Goal: Entertainment & Leisure: Consume media (video, audio)

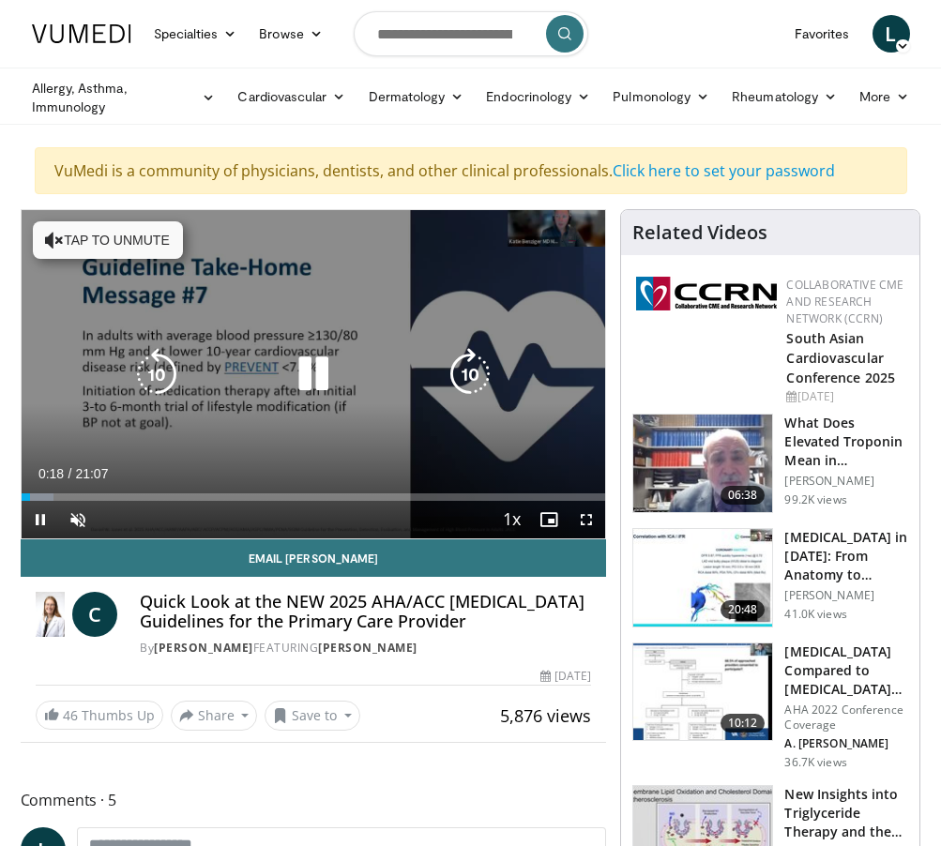
click at [311, 375] on icon "Video Player" at bounding box center [313, 374] width 53 height 53
click at [472, 367] on icon "Video Player" at bounding box center [470, 374] width 53 height 53
click at [104, 234] on button "Tap to unmute" at bounding box center [108, 240] width 150 height 38
click at [309, 369] on icon "Video Player" at bounding box center [313, 374] width 53 height 53
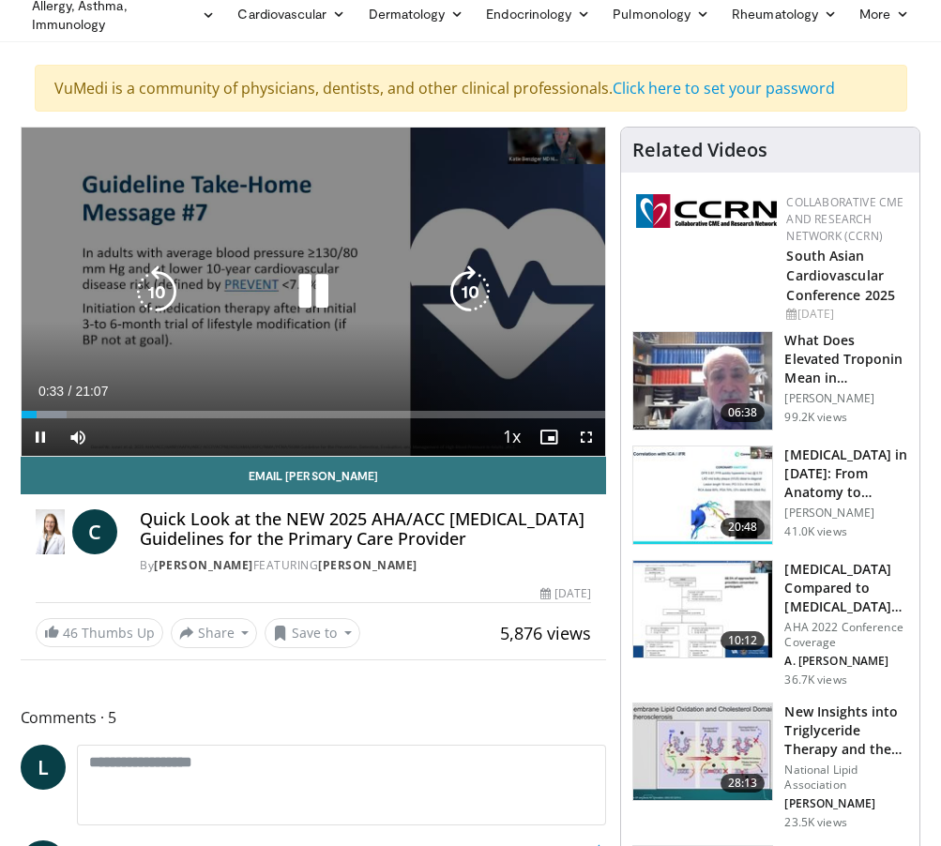
scroll to position [84, 0]
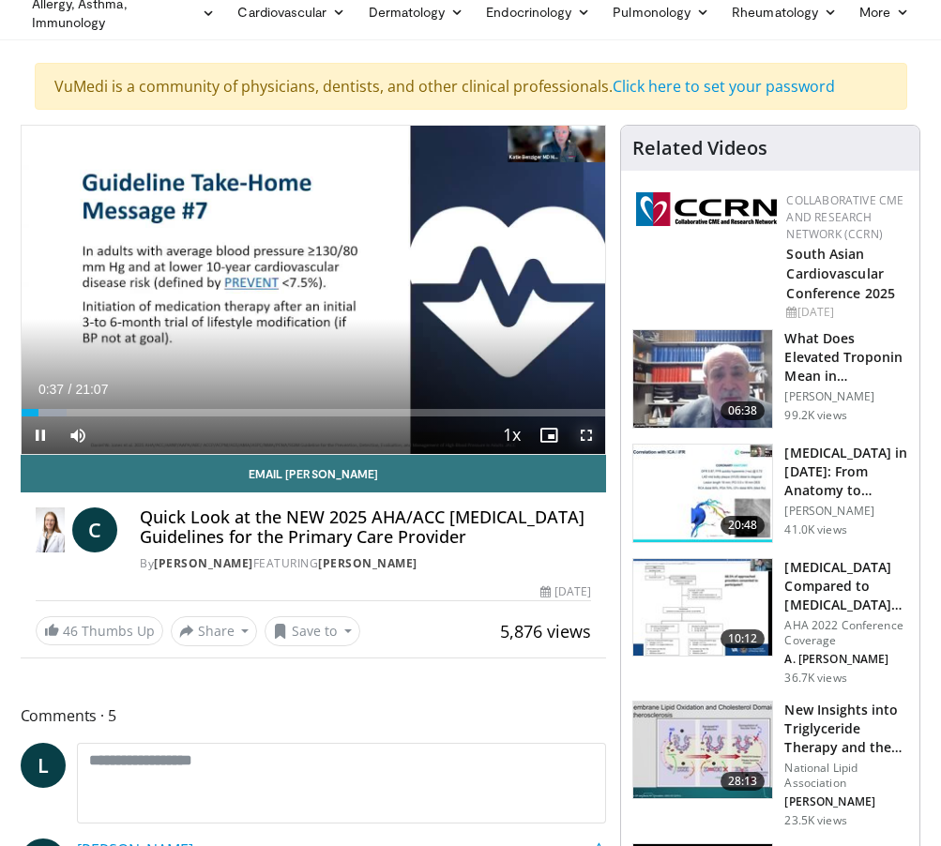
click at [587, 430] on span "Video Player" at bounding box center [586, 435] width 38 height 38
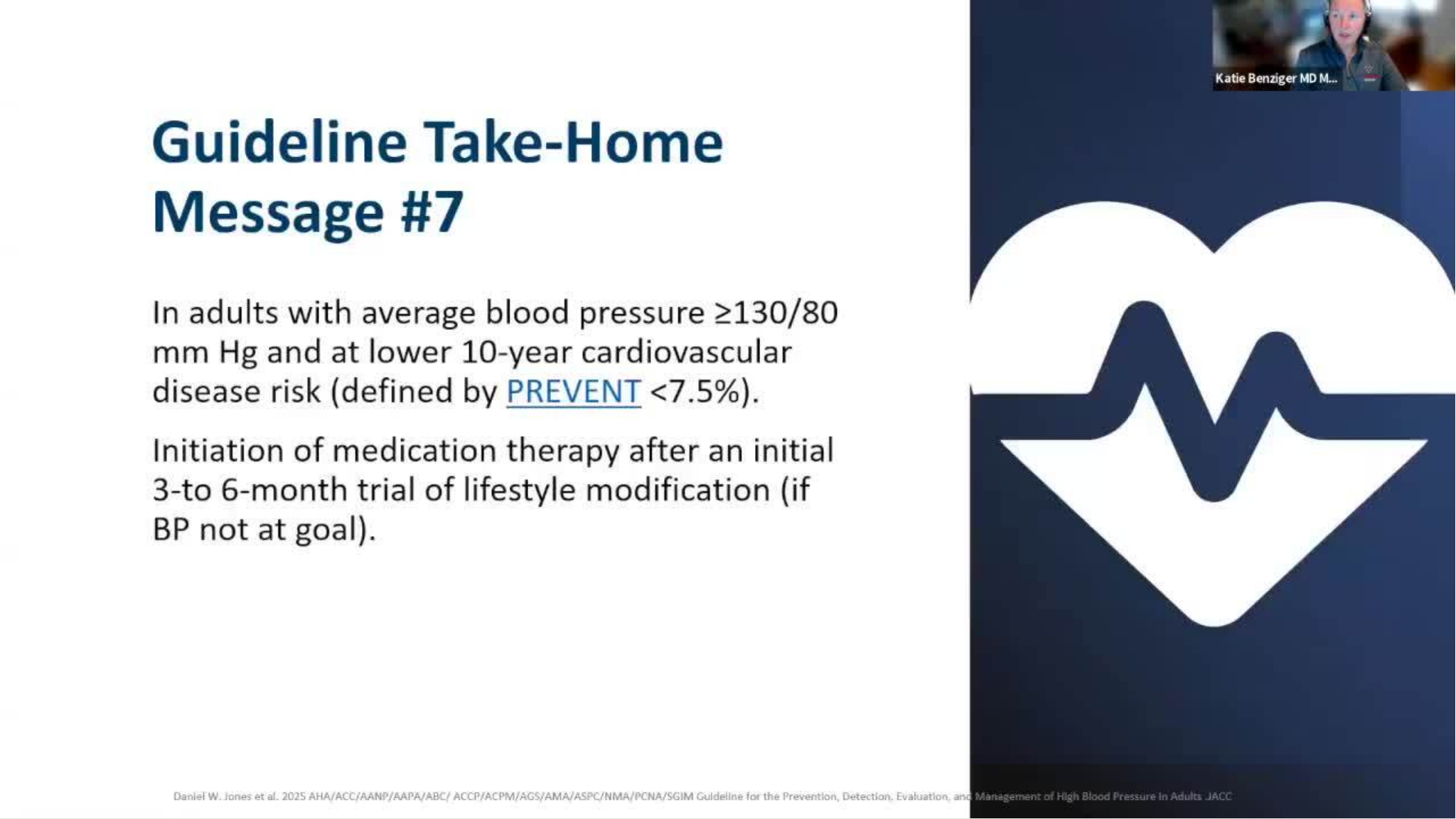
click at [74, 641] on video-js "**********" at bounding box center [728, 410] width 1456 height 819
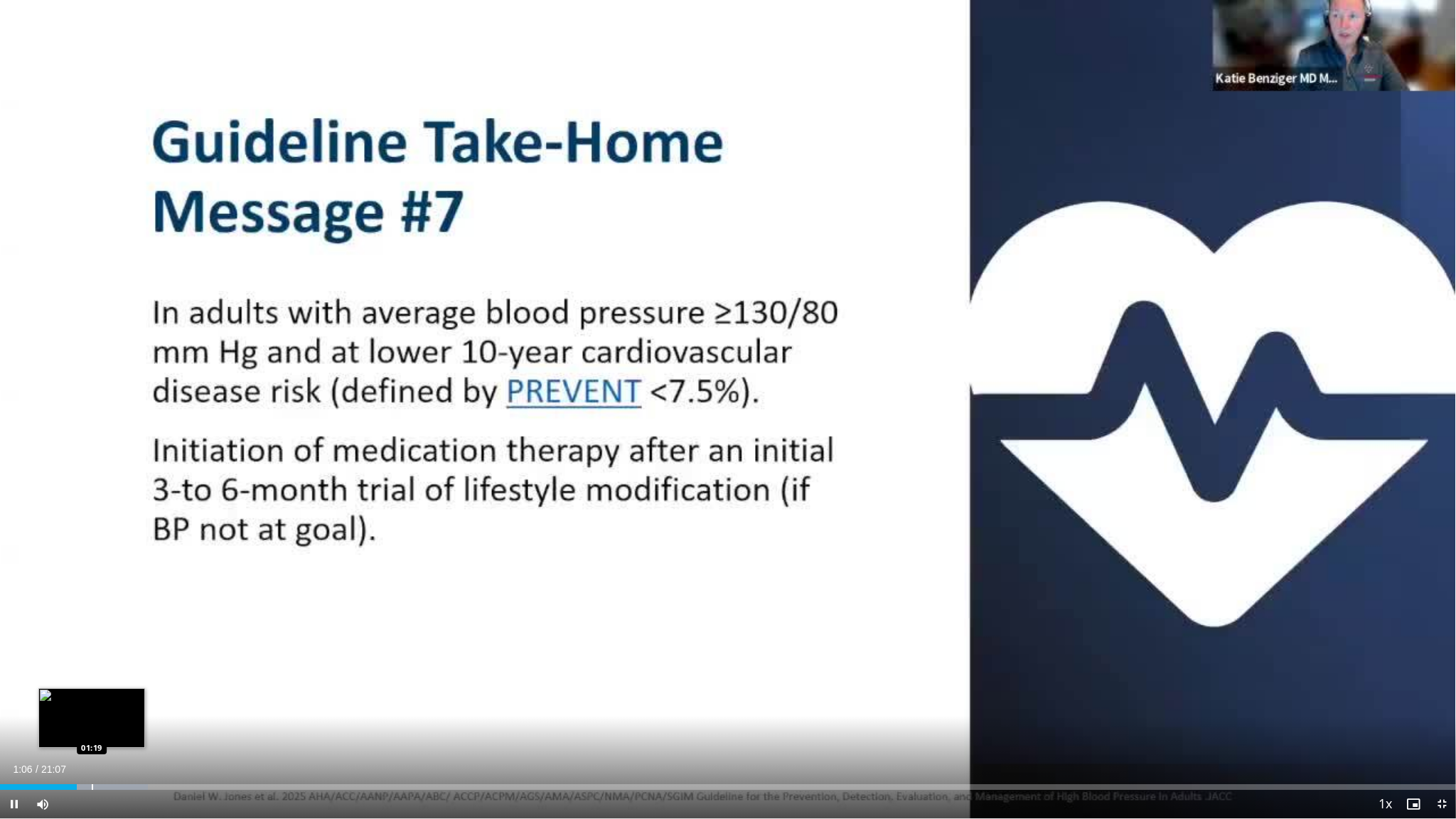
click at [92, 641] on div "Progress Bar" at bounding box center [92, 787] width 2 height 6
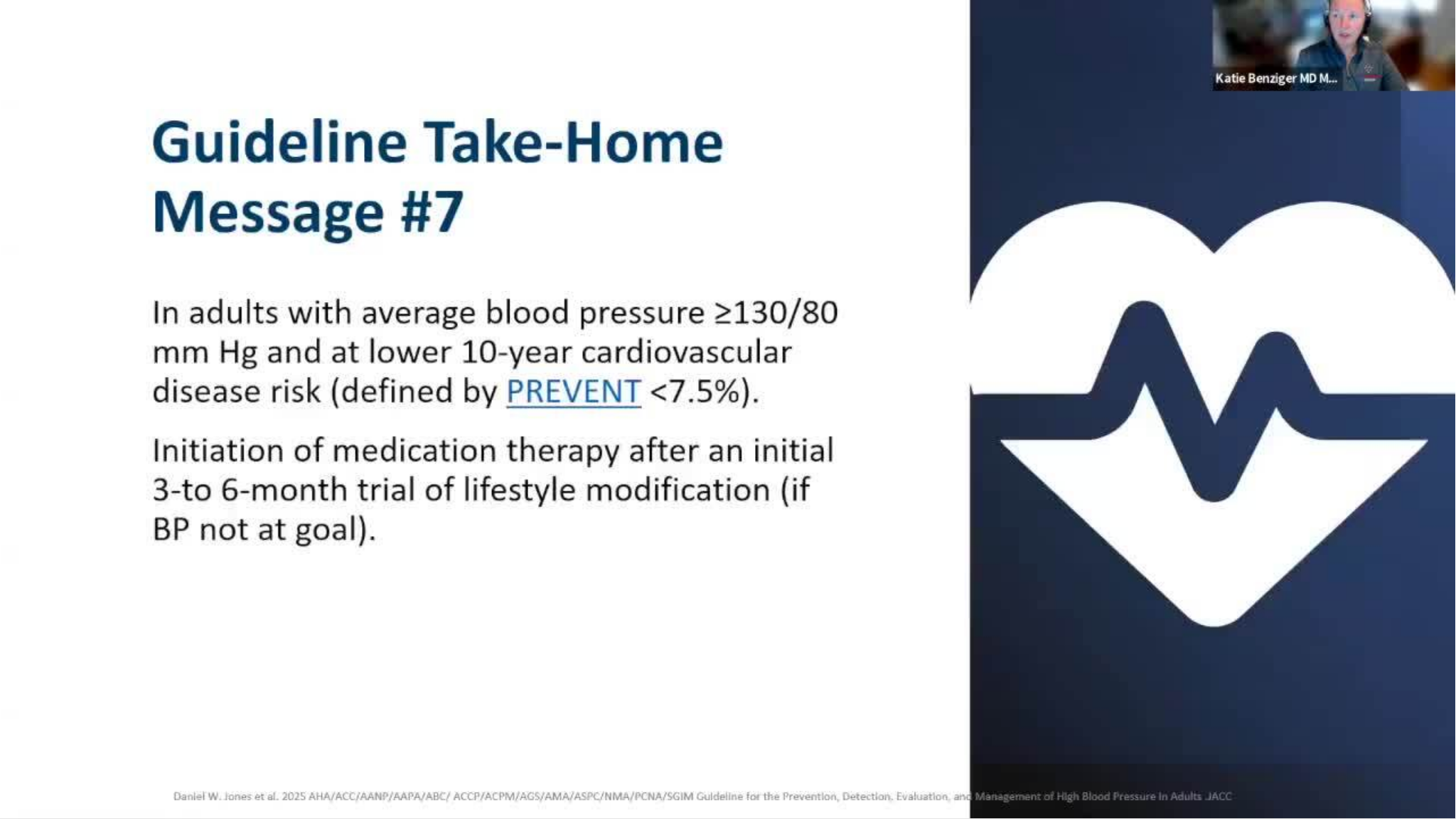
click at [153, 641] on video-js "**********" at bounding box center [728, 410] width 1456 height 819
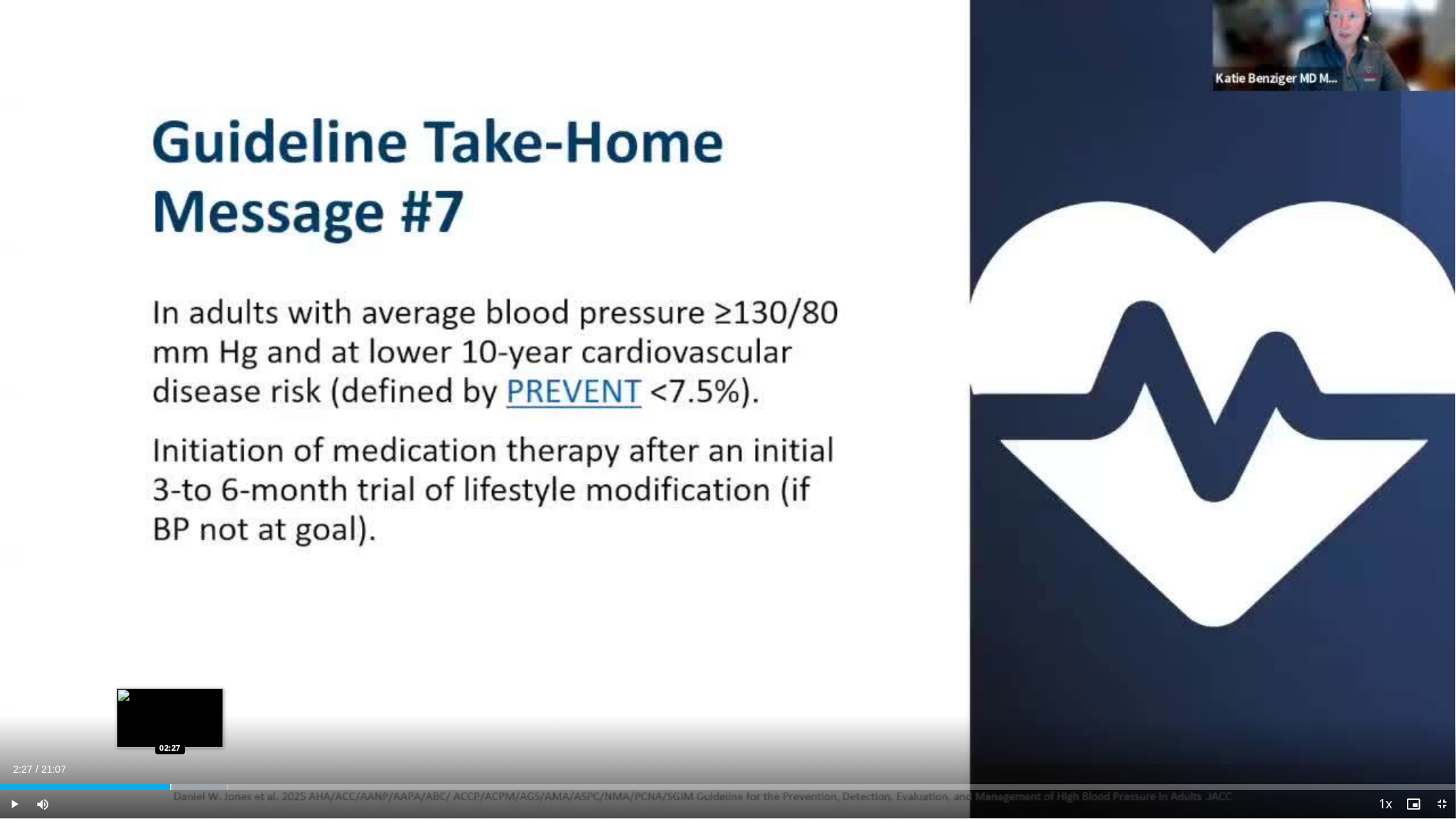
click at [170, 641] on div "Progress Bar" at bounding box center [171, 787] width 2 height 6
click at [246, 641] on div "Progress Bar" at bounding box center [246, 787] width 2 height 6
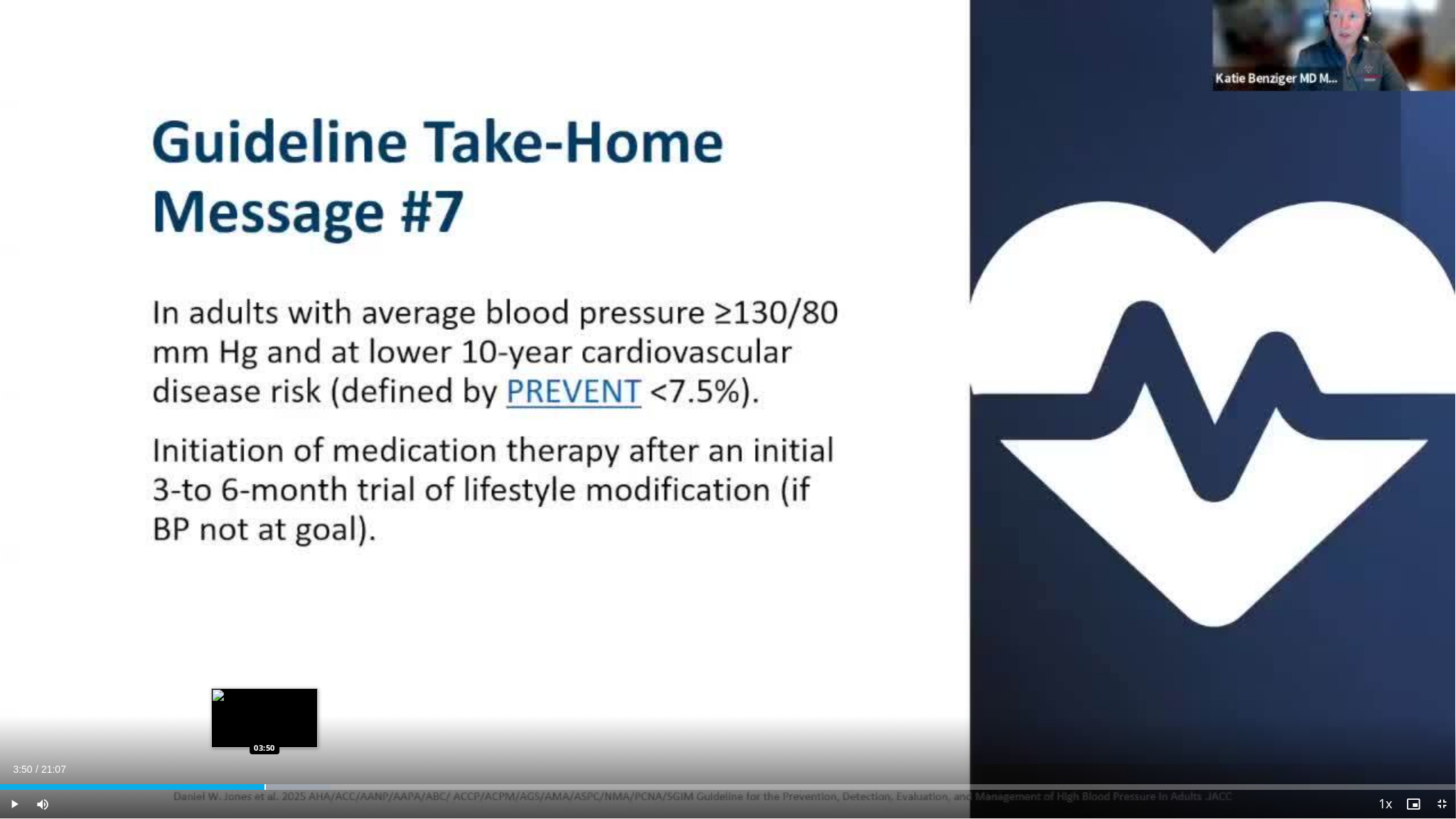
click at [265, 641] on div "Progress Bar" at bounding box center [265, 787] width 2 height 6
click at [280, 641] on div "Progress Bar" at bounding box center [280, 787] width 2 height 6
click at [315, 641] on div "Progress Bar" at bounding box center [315, 787] width 2 height 6
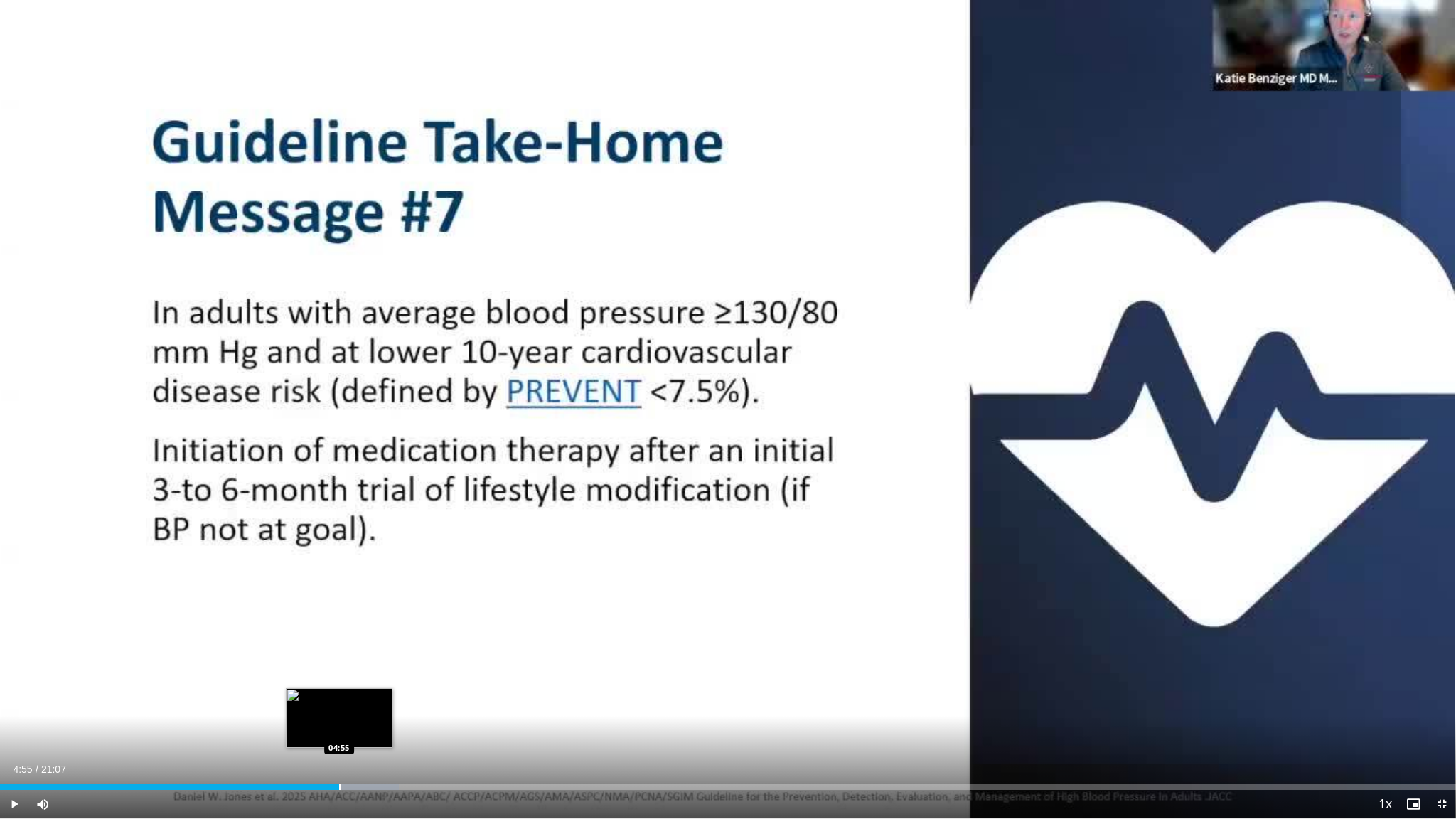
click at [339, 641] on div "Progress Bar" at bounding box center [340, 787] width 2 height 6
click at [367, 641] on div "Progress Bar" at bounding box center [368, 787] width 2 height 6
click at [377, 641] on div "Progress Bar" at bounding box center [378, 787] width 2 height 6
click at [389, 641] on div "Progress Bar" at bounding box center [390, 787] width 2 height 6
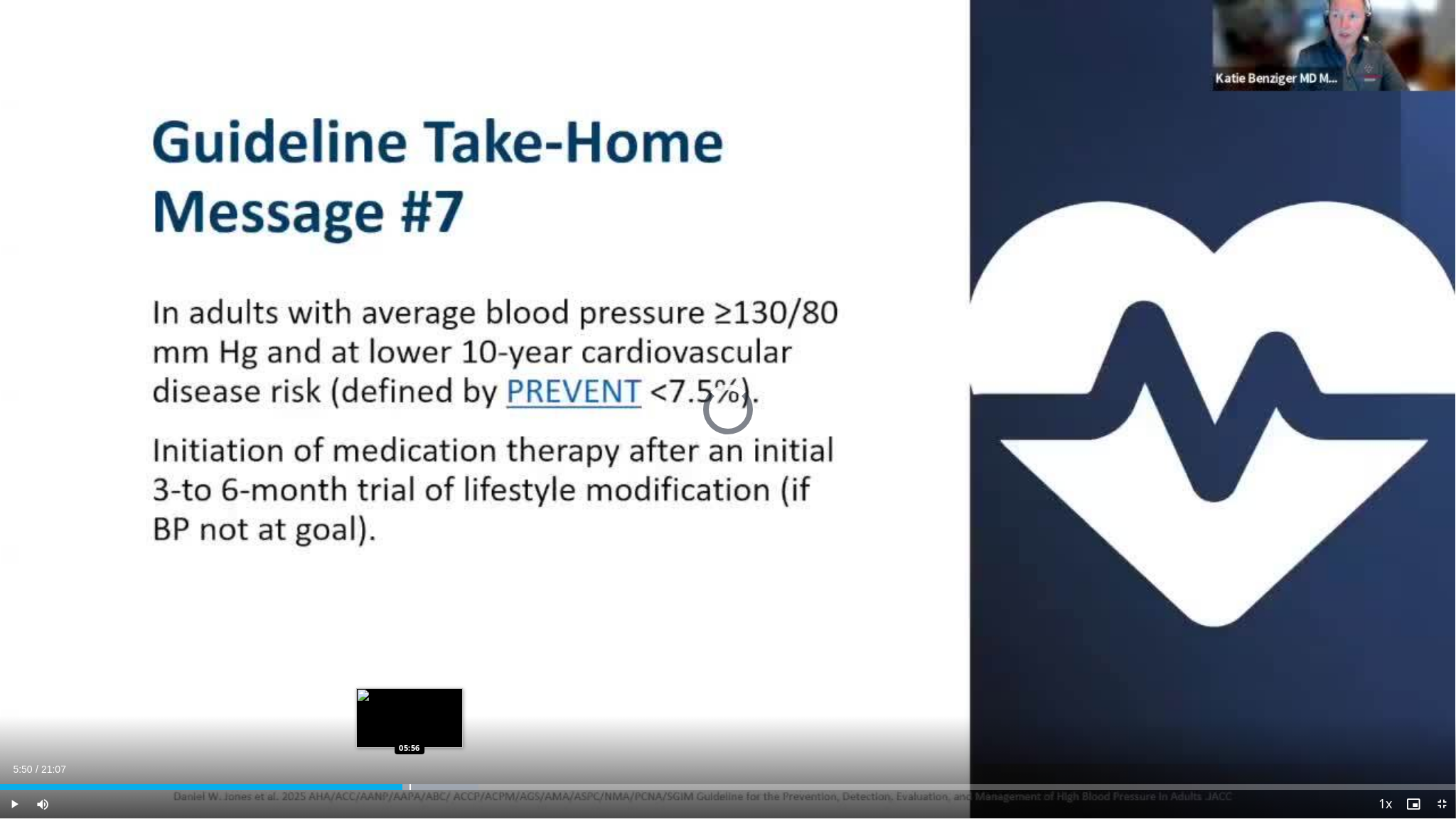
click at [409, 641] on div "Progress Bar" at bounding box center [410, 787] width 2 height 6
click at [471, 641] on div "Progress Bar" at bounding box center [471, 787] width 2 height 6
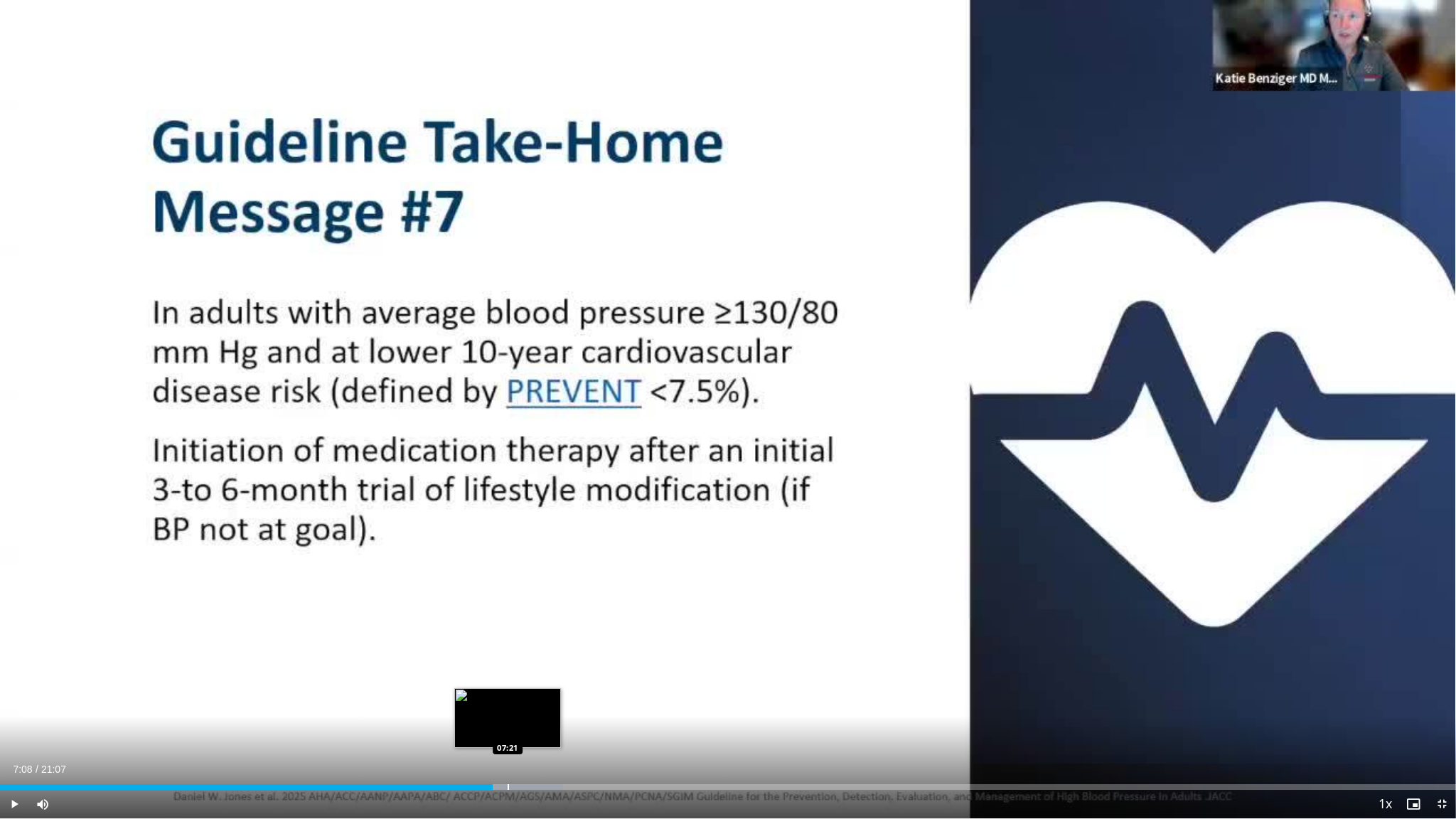
click at [511, 641] on div "Progress Bar" at bounding box center [509, 787] width 108 height 6
click at [531, 641] on div "Progress Bar" at bounding box center [532, 787] width 2 height 6
click at [564, 641] on div "Progress Bar" at bounding box center [565, 787] width 2 height 6
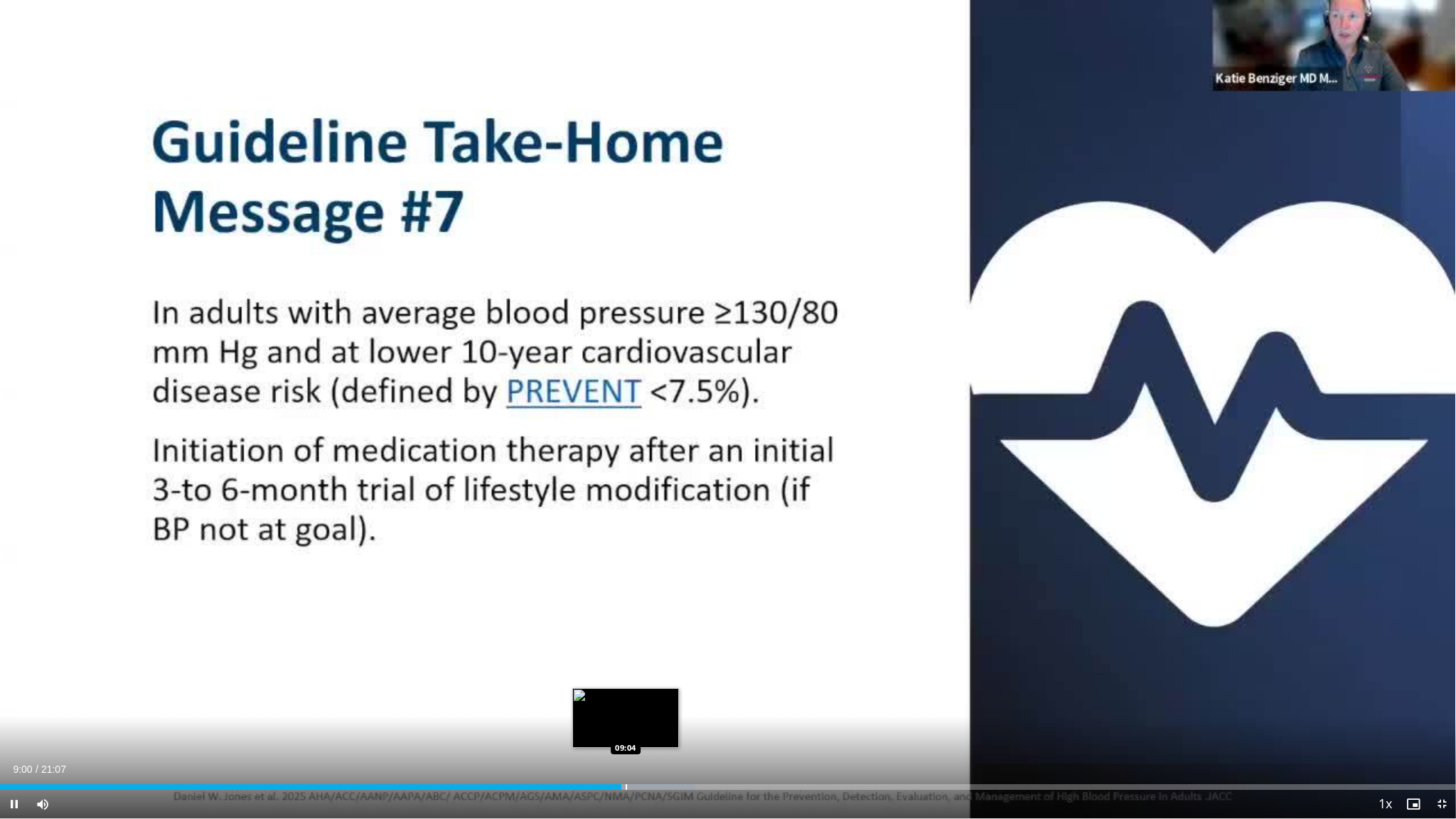
click at [625, 641] on video-js "**********" at bounding box center [728, 410] width 1456 height 819
click at [641, 641] on div "Progress Bar" at bounding box center [641, 787] width 107 height 6
click at [654, 641] on div "Progress Bar" at bounding box center [655, 787] width 2 height 6
click at [671, 641] on div "Progress Bar" at bounding box center [672, 787] width 2 height 6
click at [690, 641] on div "Progress Bar" at bounding box center [690, 787] width 2 height 6
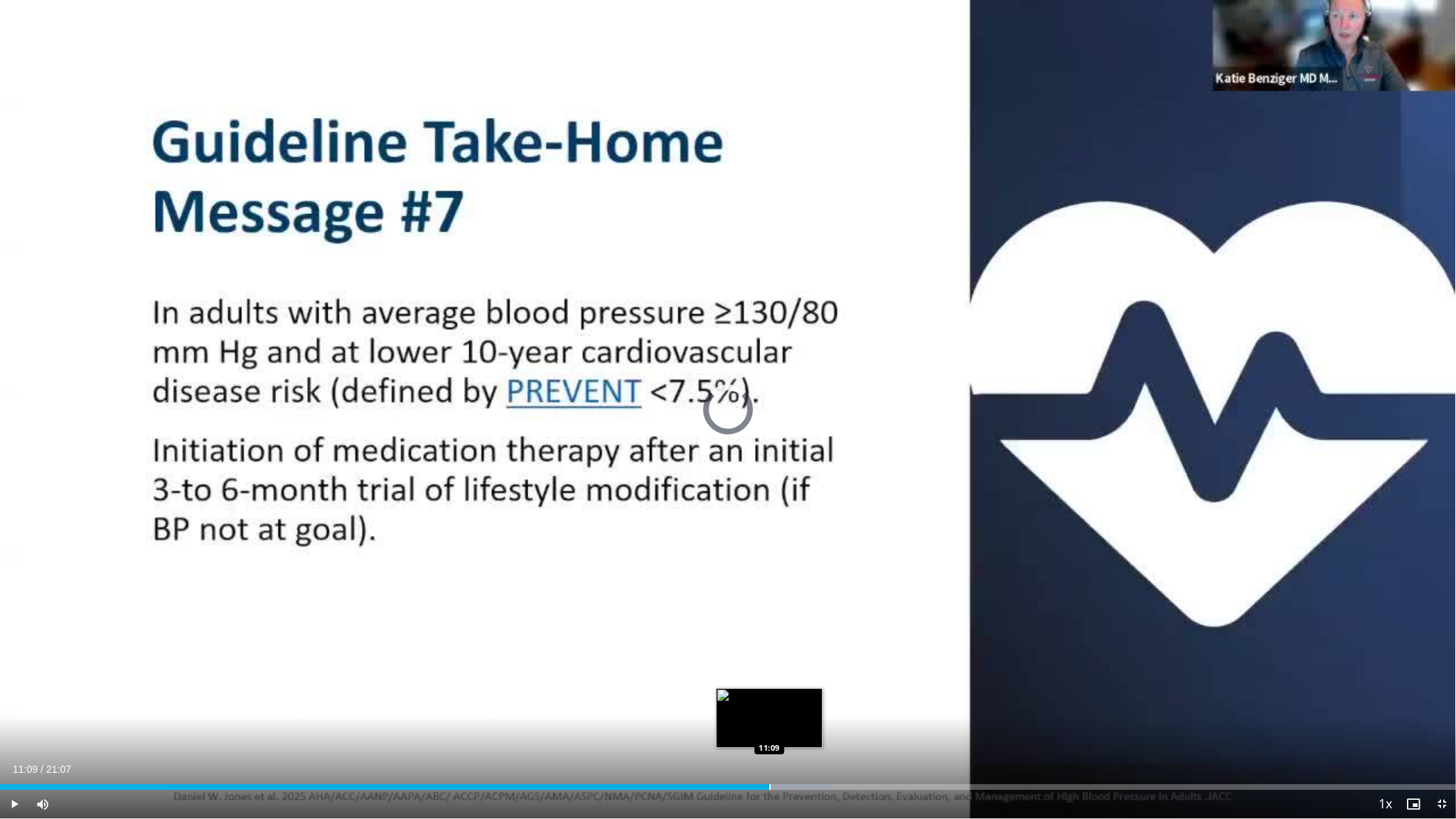
click at [712, 641] on div "Progress Bar" at bounding box center [770, 787] width 2 height 6
click at [712, 641] on div "Progress Bar" at bounding box center [806, 787] width 2 height 6
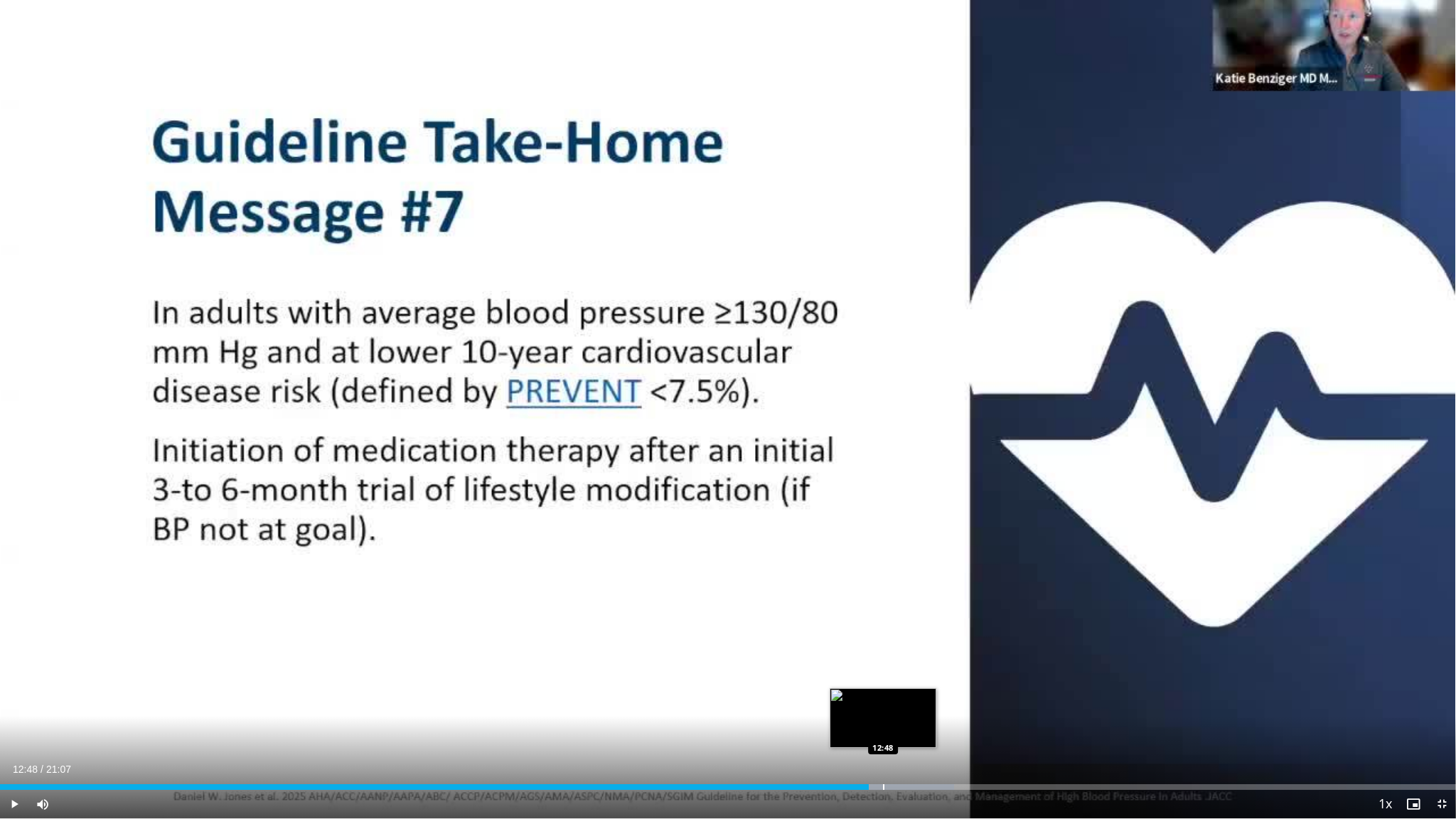
click at [712, 641] on div "Progress Bar" at bounding box center [884, 787] width 2 height 6
click at [712, 641] on div "Current Time 12:51 / Duration 21:07 Pause Skip Backward Skip Forward Mute Loade…" at bounding box center [728, 805] width 1456 height 29
click at [712, 641] on div "Progress Bar" at bounding box center [910, 787] width 2 height 6
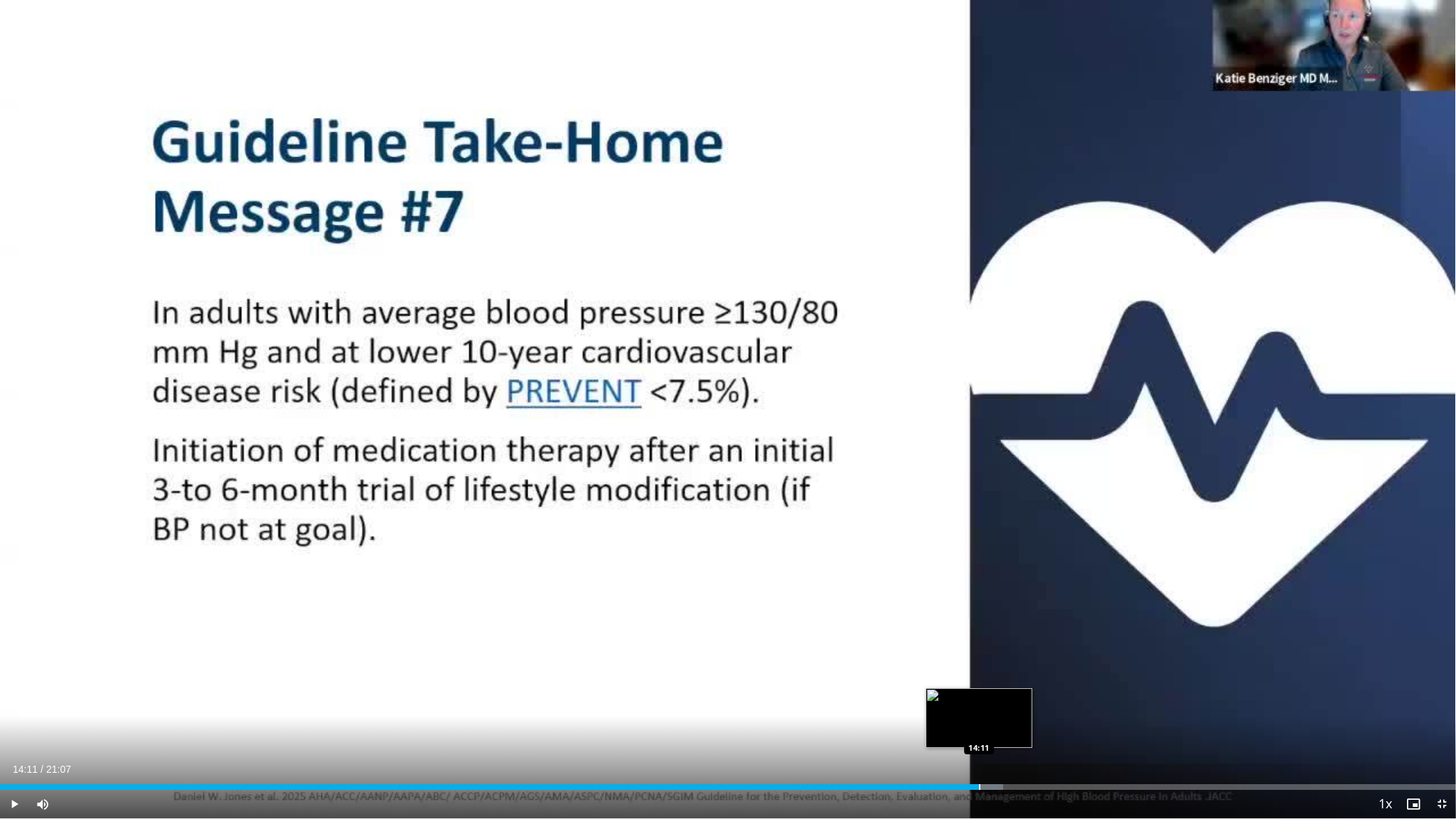
click at [712, 641] on div "Progress Bar" at bounding box center [979, 787] width 2 height 6
click at [712, 641] on div "Progress Bar" at bounding box center [1025, 787] width 2 height 6
click at [712, 641] on div "Progress Bar" at bounding box center [1072, 787] width 2 height 6
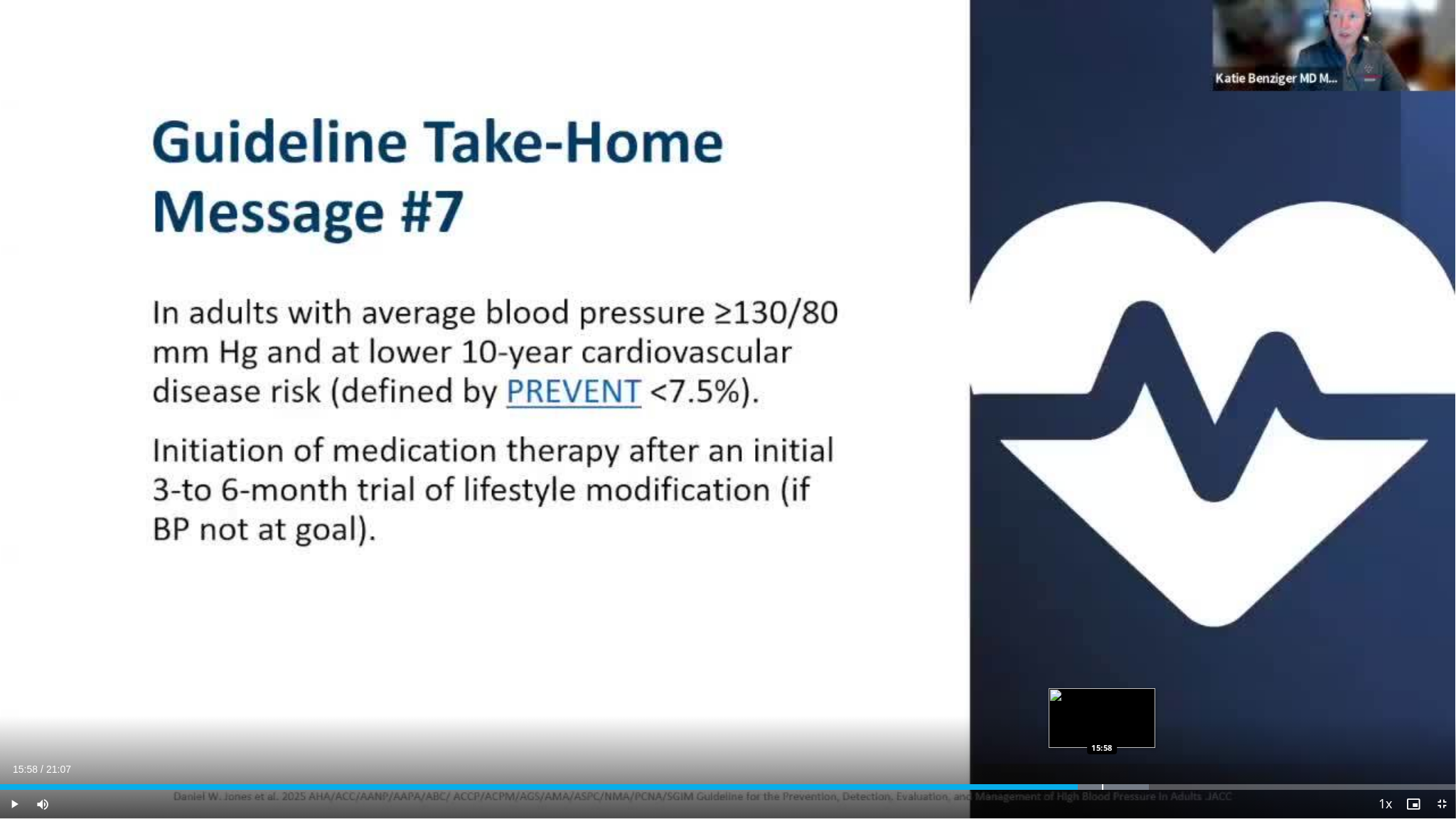
click at [712, 641] on div "Progress Bar" at bounding box center [1103, 787] width 2 height 6
click at [712, 641] on div "Progress Bar" at bounding box center [1134, 787] width 2 height 6
click at [712, 641] on div "Progress Bar" at bounding box center [1172, 787] width 2 height 6
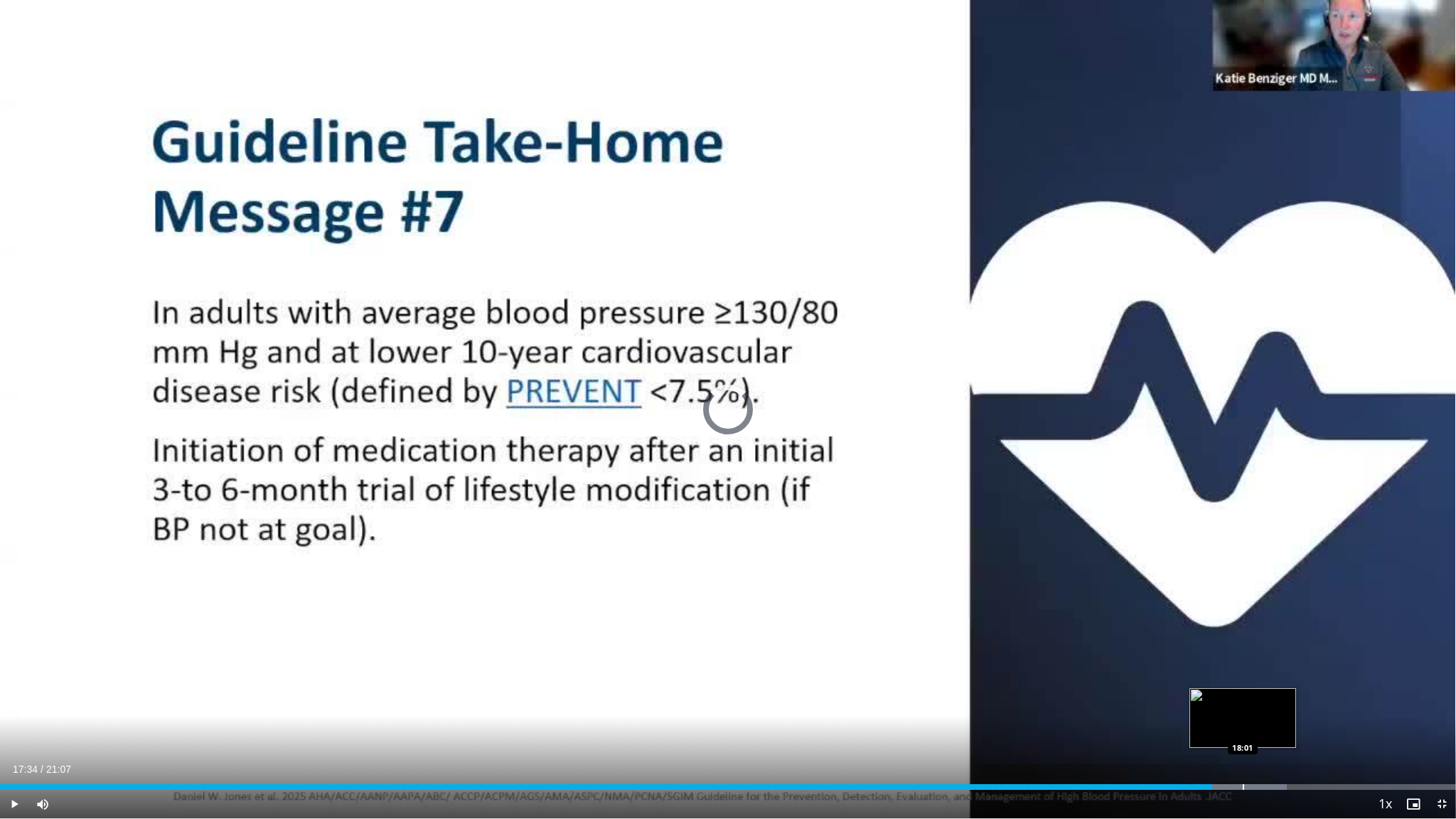
click at [712, 641] on div "Loaded : 88.40% 17:34 18:01" at bounding box center [728, 783] width 1456 height 14
click at [712, 641] on div "Progress Bar" at bounding box center [1285, 787] width 2 height 6
click at [712, 641] on div "Progress Bar" at bounding box center [1364, 787] width 2 height 6
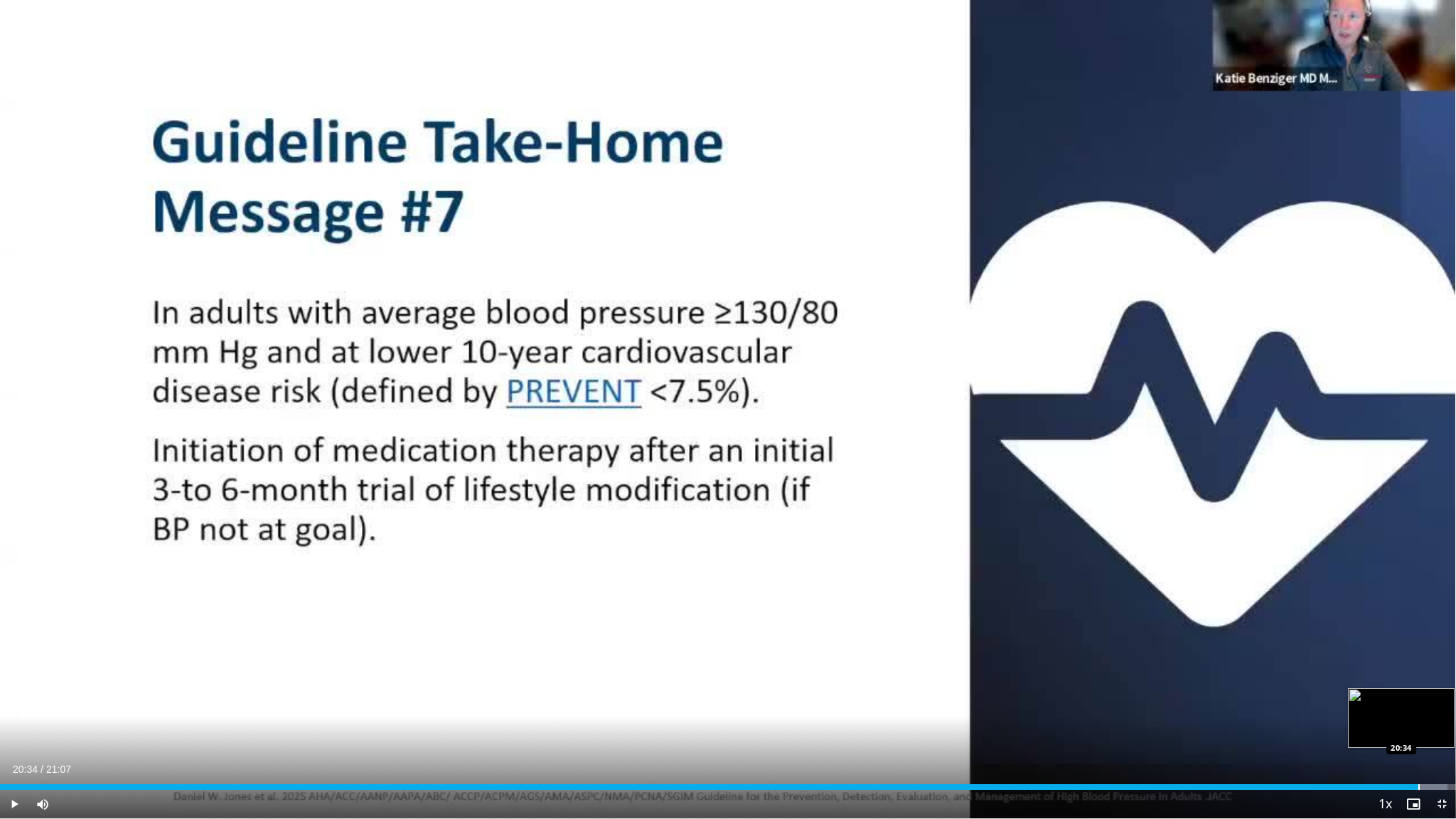
click at [712, 641] on div "Progress Bar" at bounding box center [1419, 787] width 2 height 6
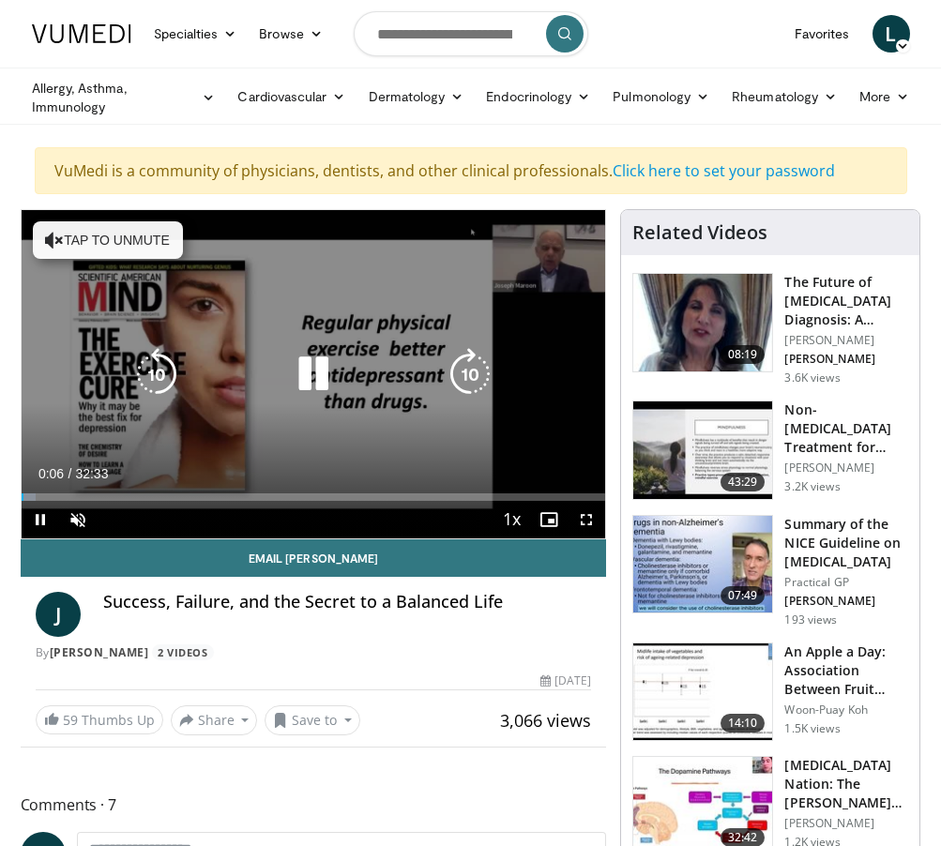
click at [88, 236] on button "Tap to unmute" at bounding box center [108, 240] width 150 height 38
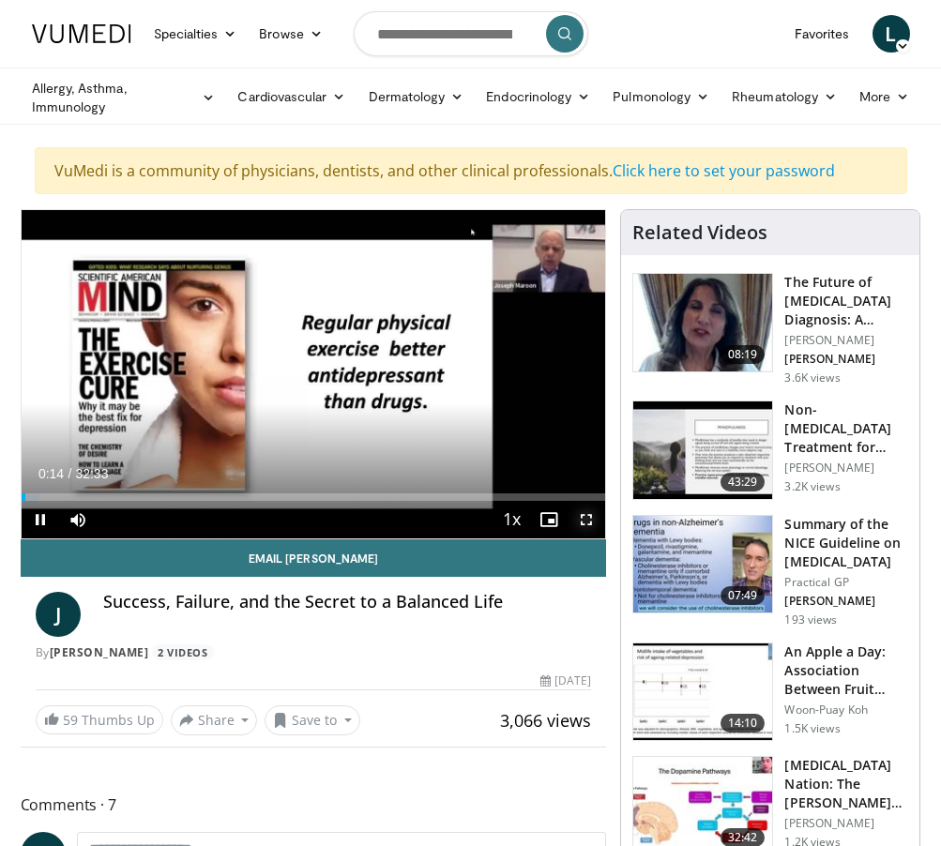
click at [587, 514] on span "Video Player" at bounding box center [586, 520] width 38 height 38
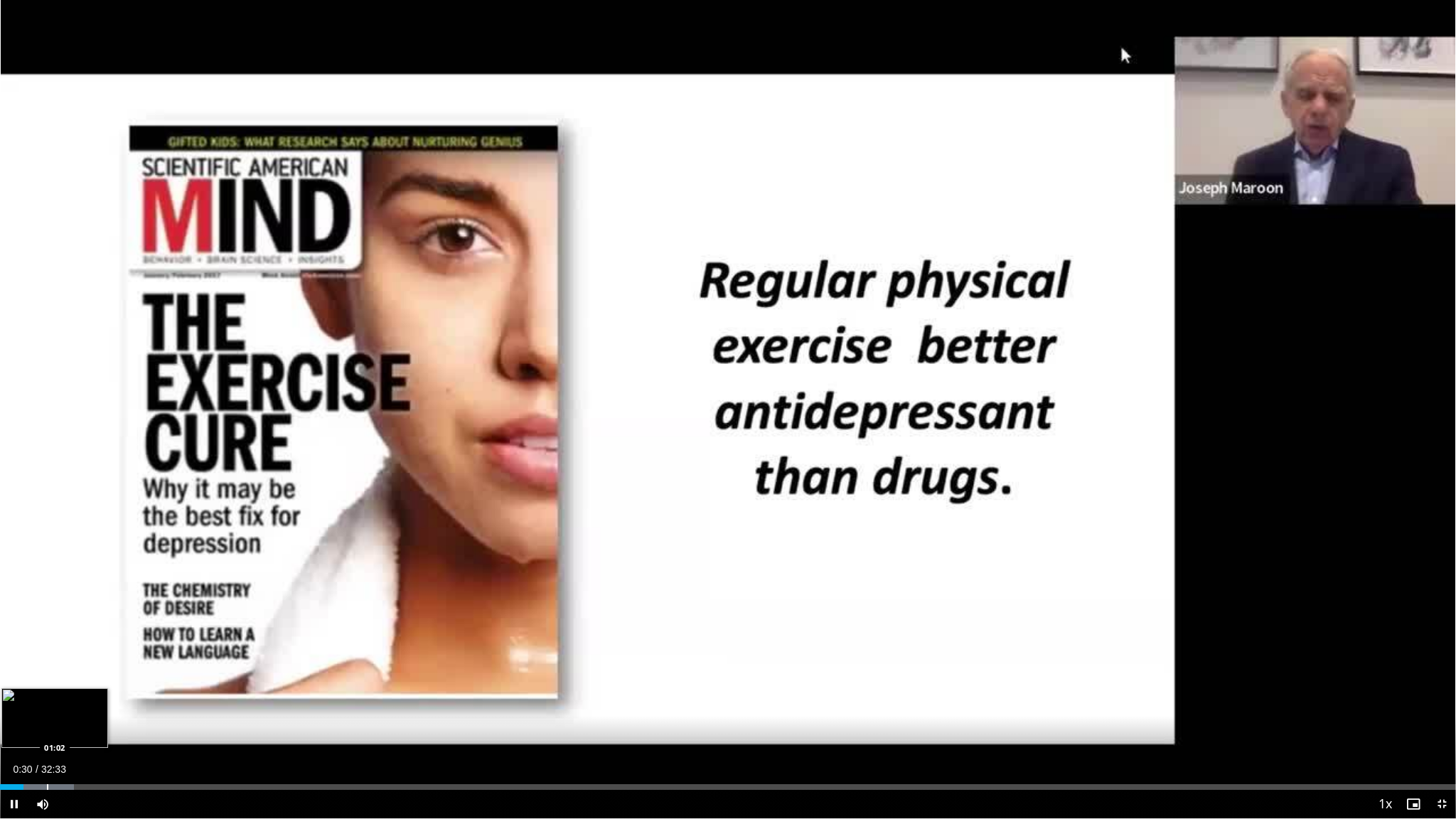
click at [47, 641] on video-js "**********" at bounding box center [728, 410] width 1456 height 819
click at [59, 641] on div "Progress Bar" at bounding box center [60, 787] width 2 height 6
click at [86, 641] on div "Progress Bar" at bounding box center [82, 787] width 72 height 6
click at [124, 641] on div "Progress Bar" at bounding box center [124, 787] width 2 height 6
click at [124, 641] on div "Progress Bar" at bounding box center [125, 787] width 2 height 6
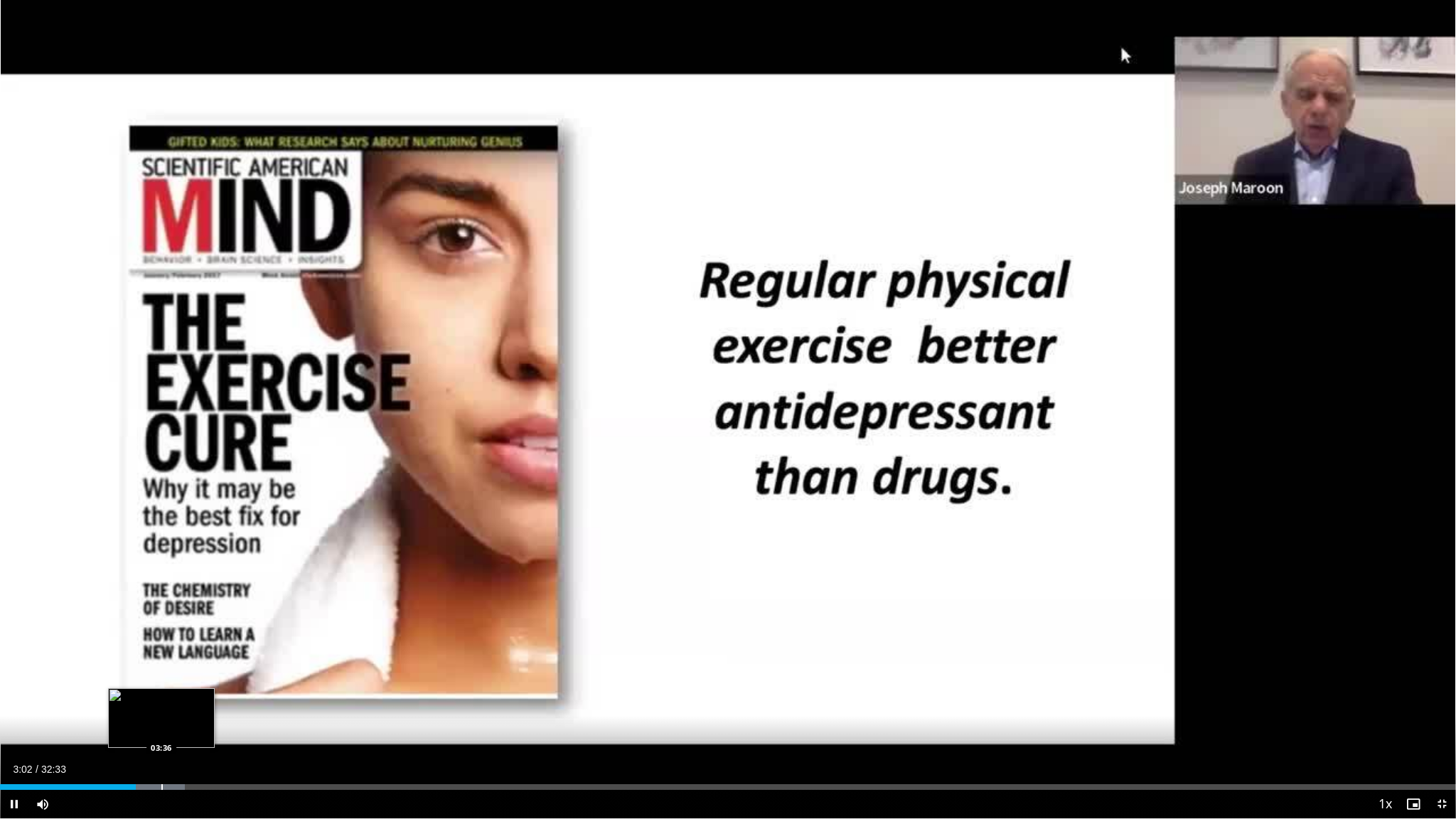
click at [161, 641] on video-js "**********" at bounding box center [728, 410] width 1456 height 819
click at [181, 641] on div "Progress Bar" at bounding box center [182, 787] width 2 height 6
click at [221, 641] on div "Progress Bar" at bounding box center [221, 787] width 2 height 6
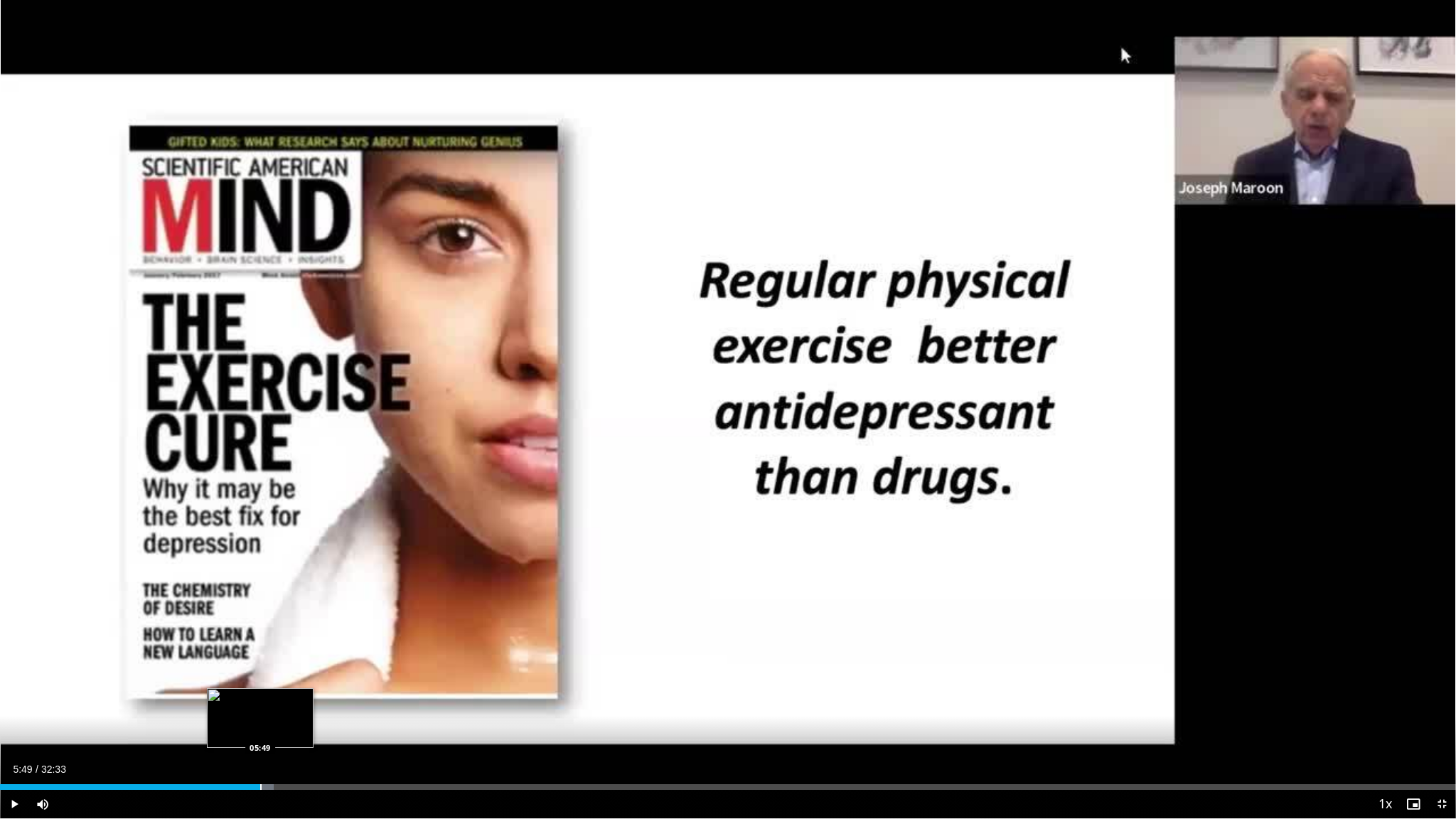
click at [260, 641] on div "Progress Bar" at bounding box center [261, 787] width 2 height 6
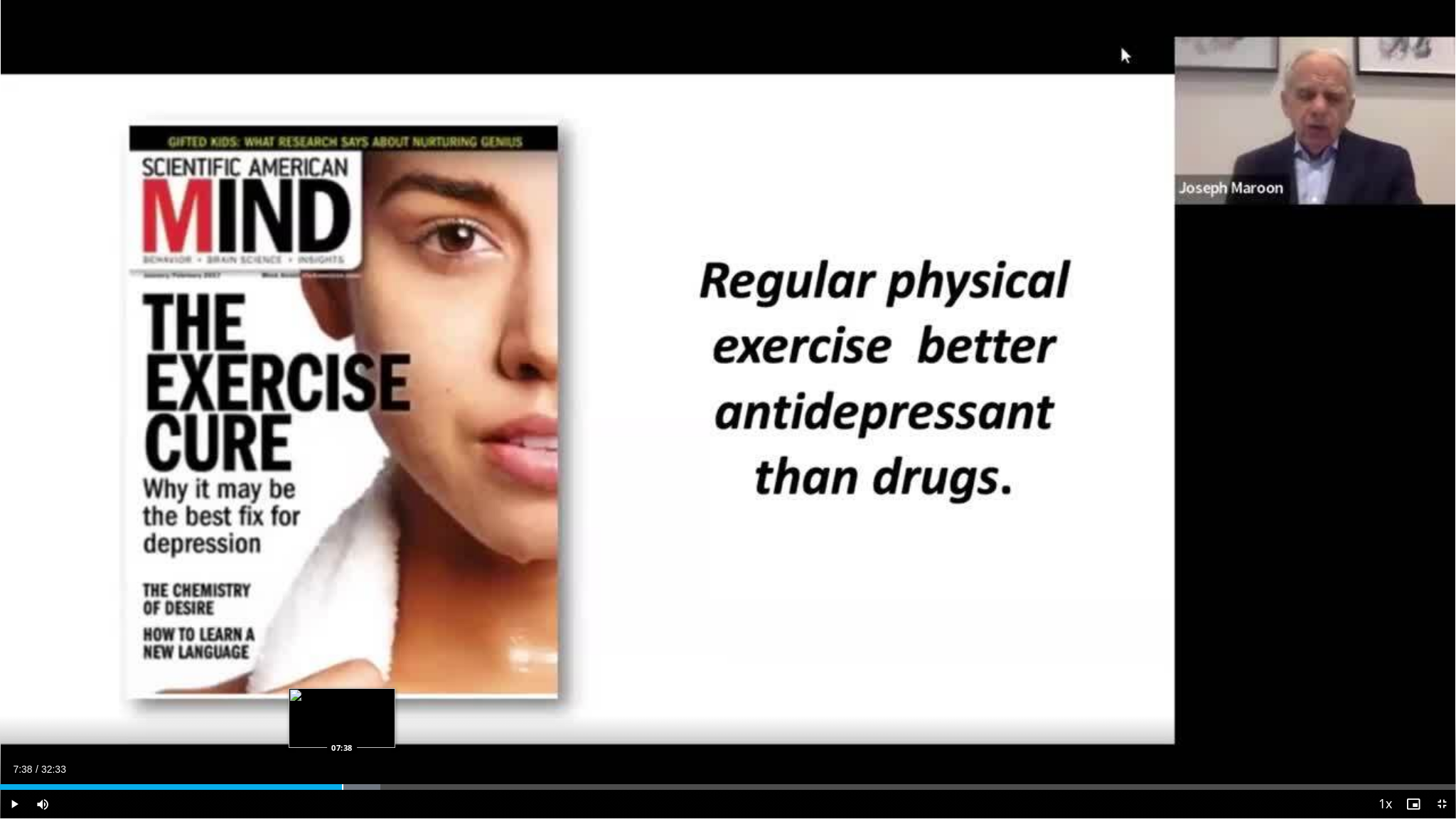
click at [342, 641] on div "Progress Bar" at bounding box center [343, 787] width 2 height 6
click at [373, 641] on div "Loaded : 27.92% 08:04 08:20" at bounding box center [728, 783] width 1456 height 14
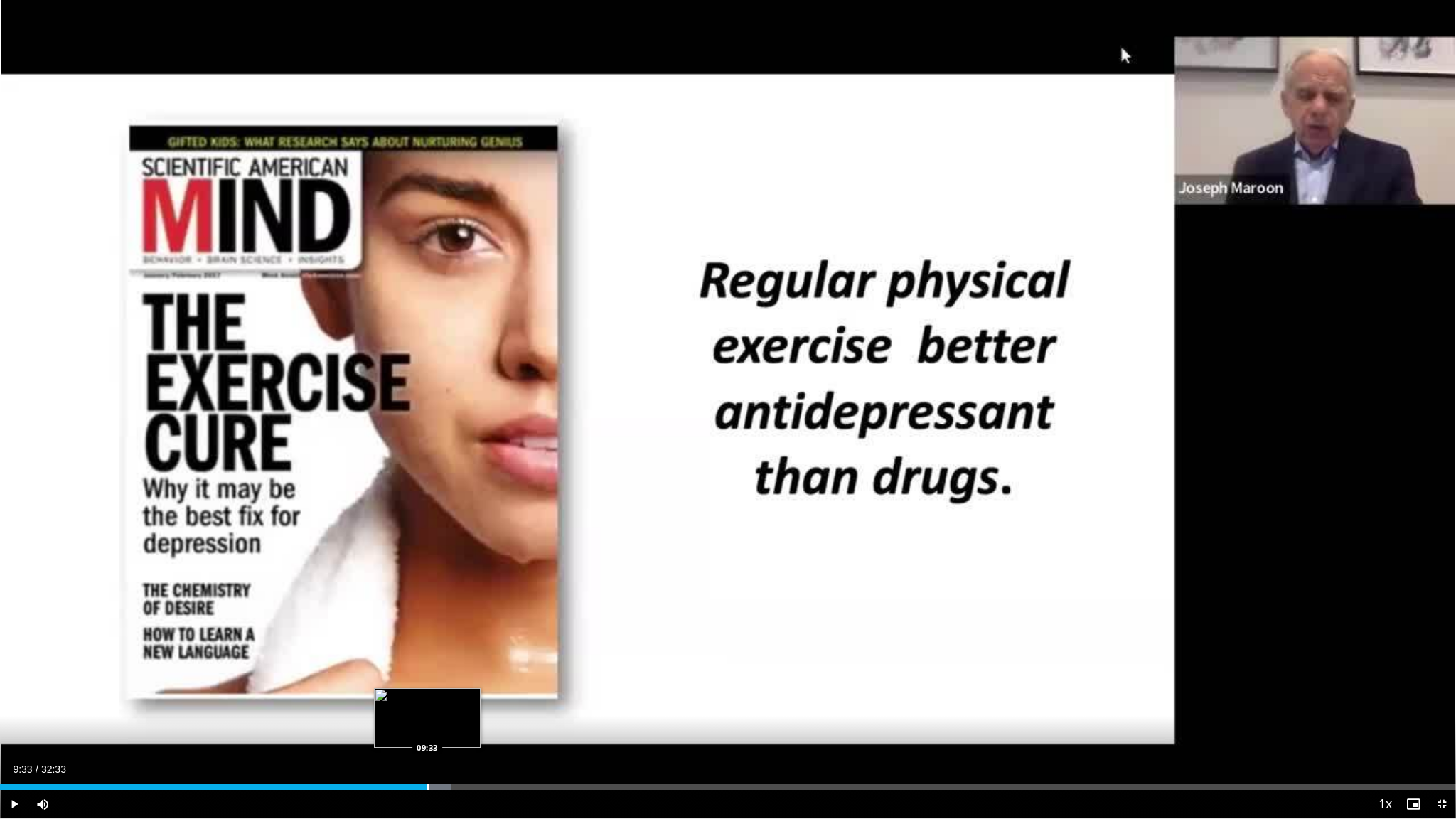
click at [427, 641] on div "Progress Bar" at bounding box center [428, 787] width 2 height 6
click at [456, 641] on div "Progress Bar" at bounding box center [457, 787] width 2 height 6
click at [474, 641] on div "Progress Bar" at bounding box center [475, 787] width 2 height 6
click at [501, 641] on div "Progress Bar" at bounding box center [502, 787] width 2 height 6
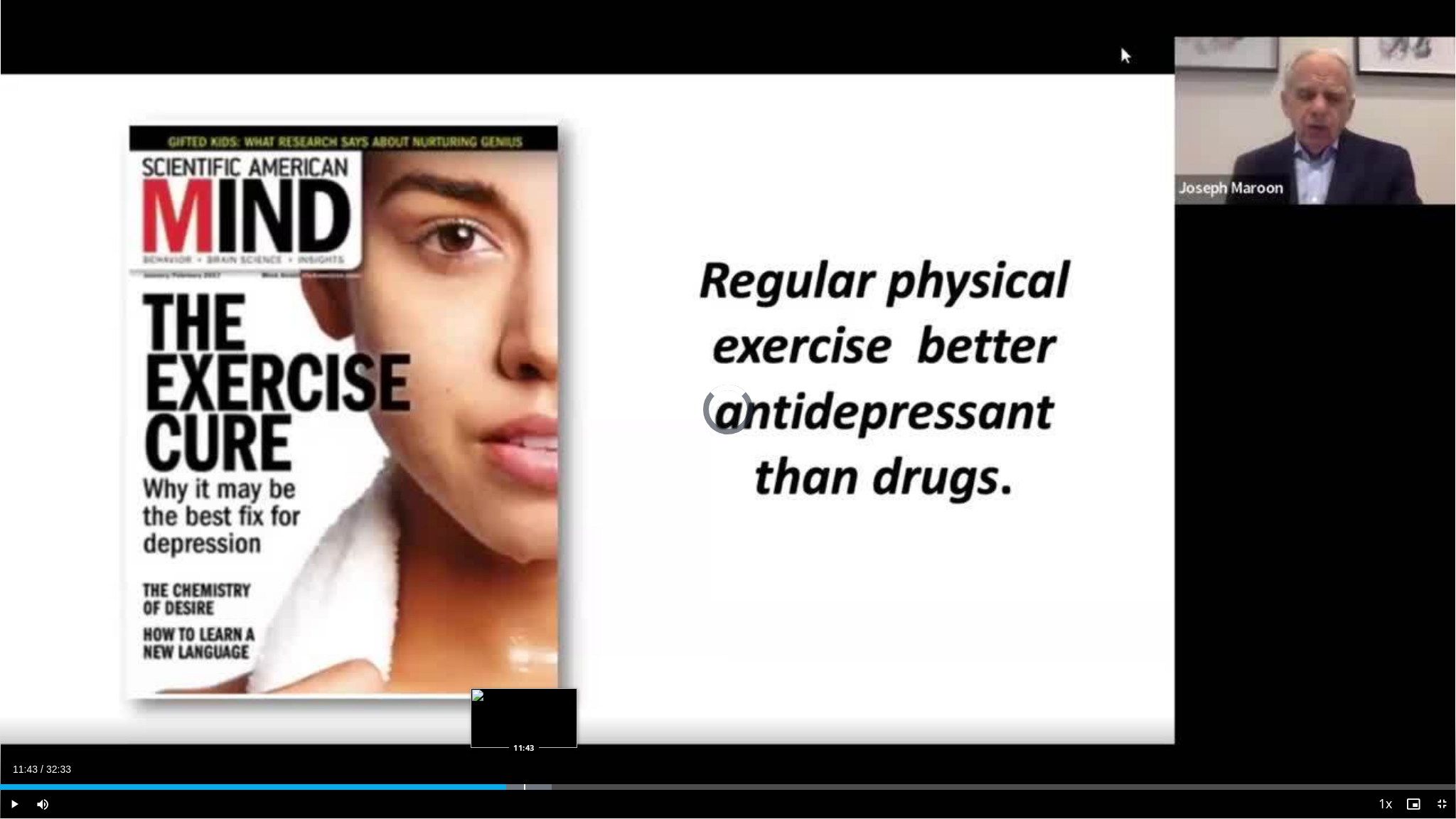
click at [524, 641] on div "Progress Bar" at bounding box center [524, 787] width 2 height 6
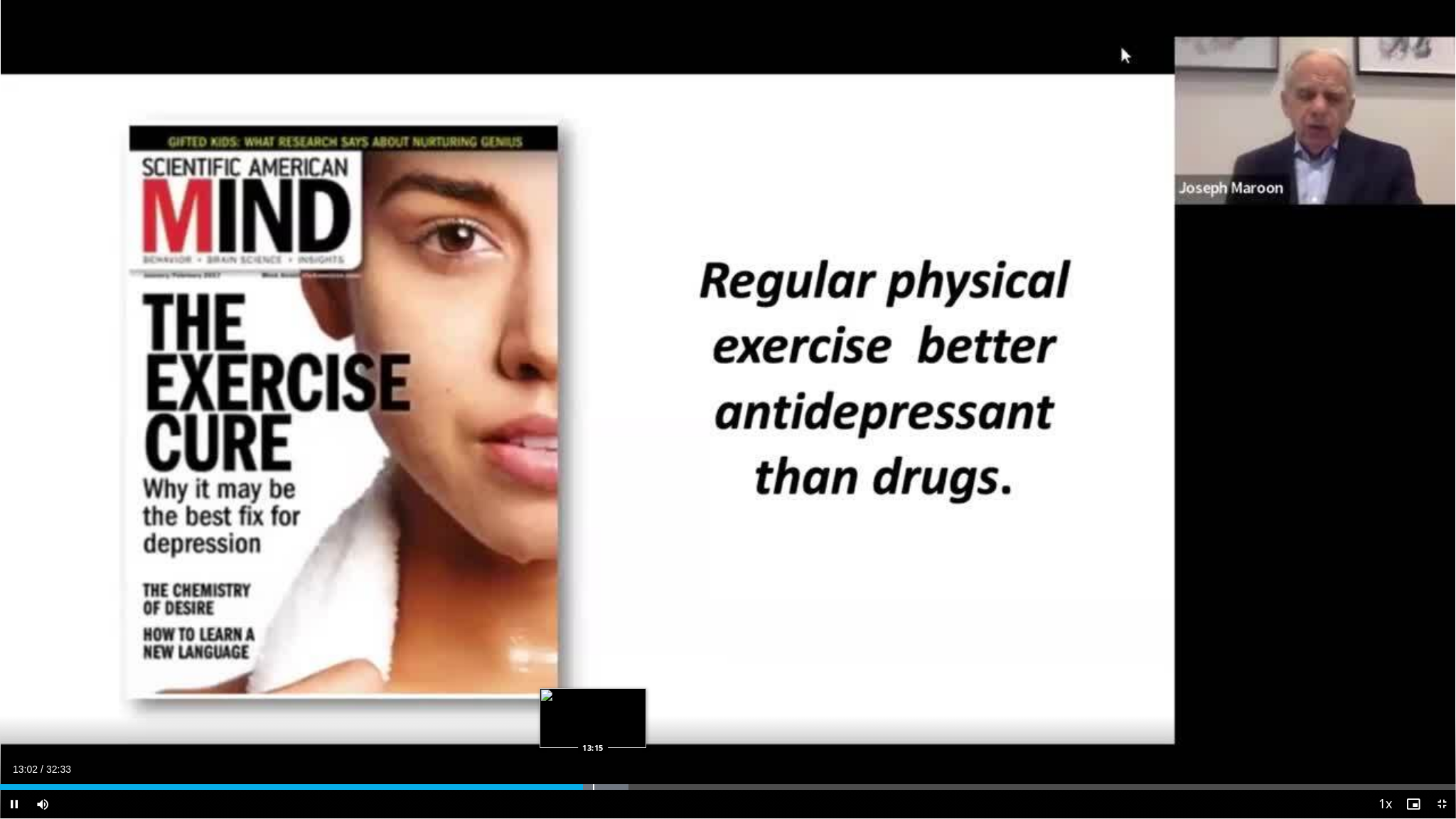
click at [593, 641] on div "Progress Bar" at bounding box center [593, 787] width 2 height 6
click at [614, 641] on div "Loaded : 44.17% 13:45 13:45" at bounding box center [728, 783] width 1456 height 14
click at [634, 641] on div "Progress Bar" at bounding box center [635, 787] width 2 height 6
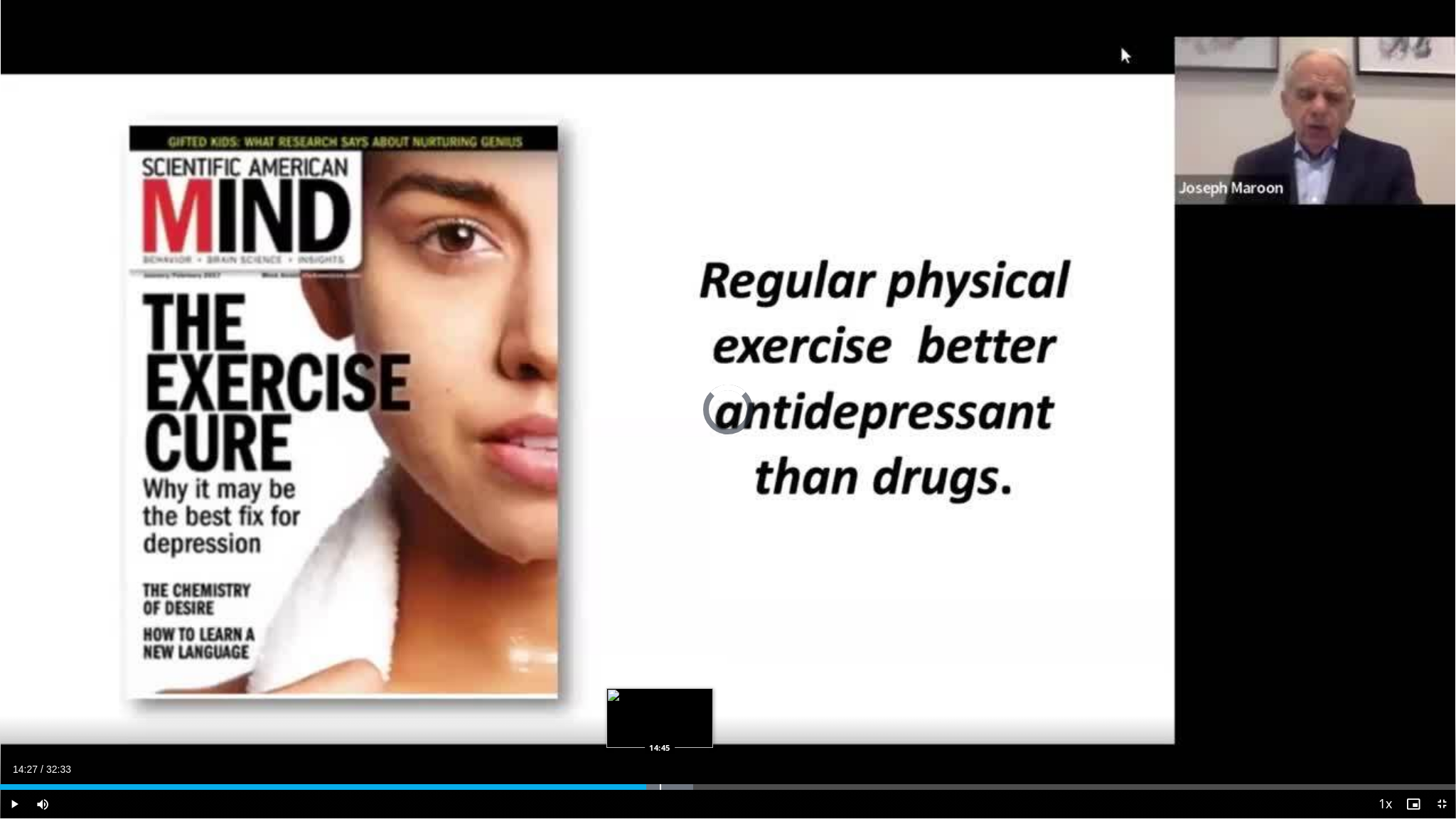
click at [659, 641] on div "Progress Bar" at bounding box center [660, 787] width 2 height 6
click at [676, 641] on div "Progress Bar" at bounding box center [677, 787] width 2 height 6
click at [697, 641] on div "Progress Bar" at bounding box center [698, 787] width 2 height 6
click at [715, 641] on div "Progress Bar" at bounding box center [716, 787] width 2 height 6
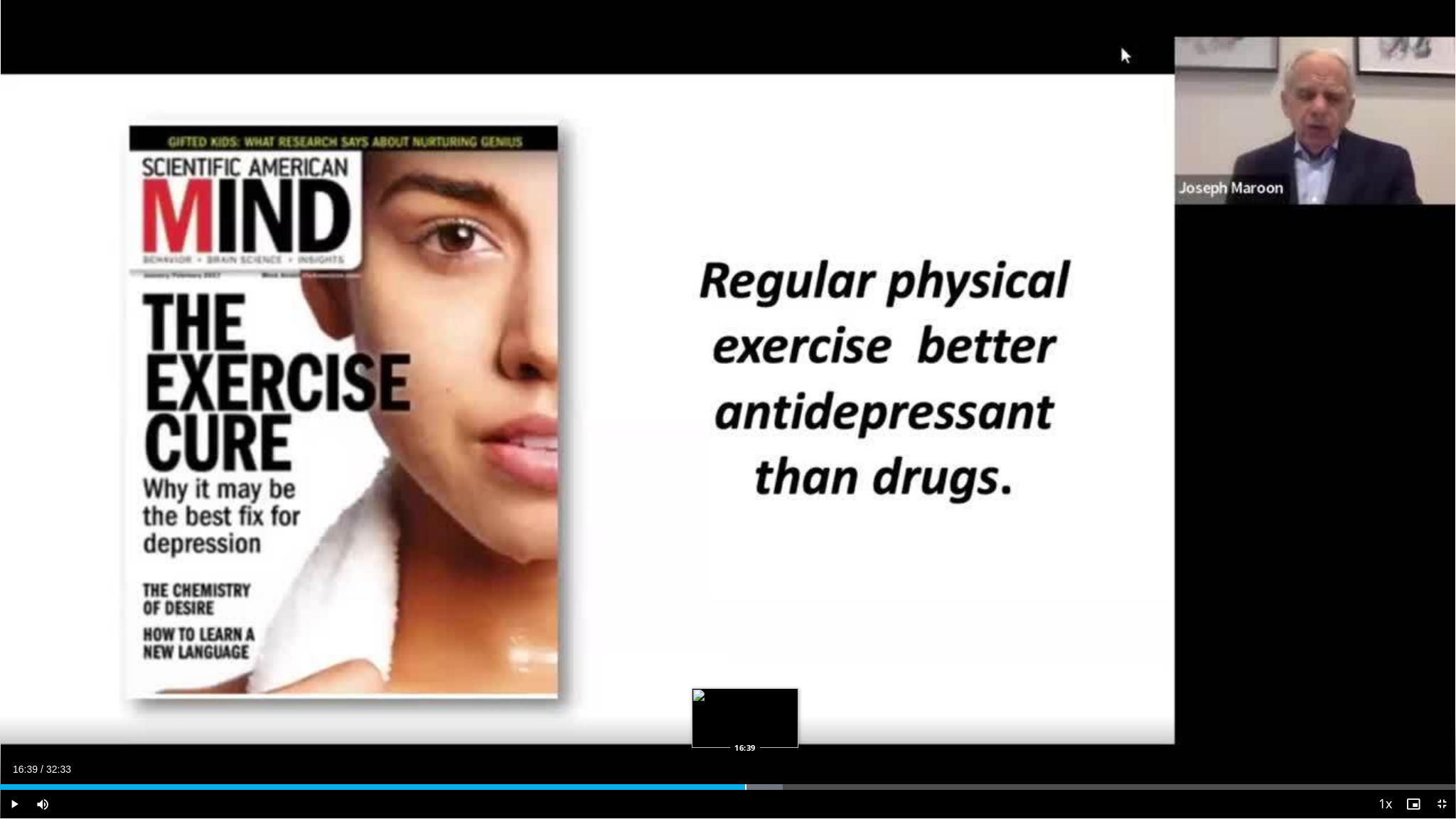
click at [723, 641] on div "Progress Bar" at bounding box center [746, 787] width 2 height 6
click at [723, 641] on div "Progress Bar" at bounding box center [775, 787] width 2 height 6
click at [723, 641] on div "Progress Bar" at bounding box center [790, 787] width 2 height 6
click at [723, 641] on div "Progress Bar" at bounding box center [807, 787] width 2 height 6
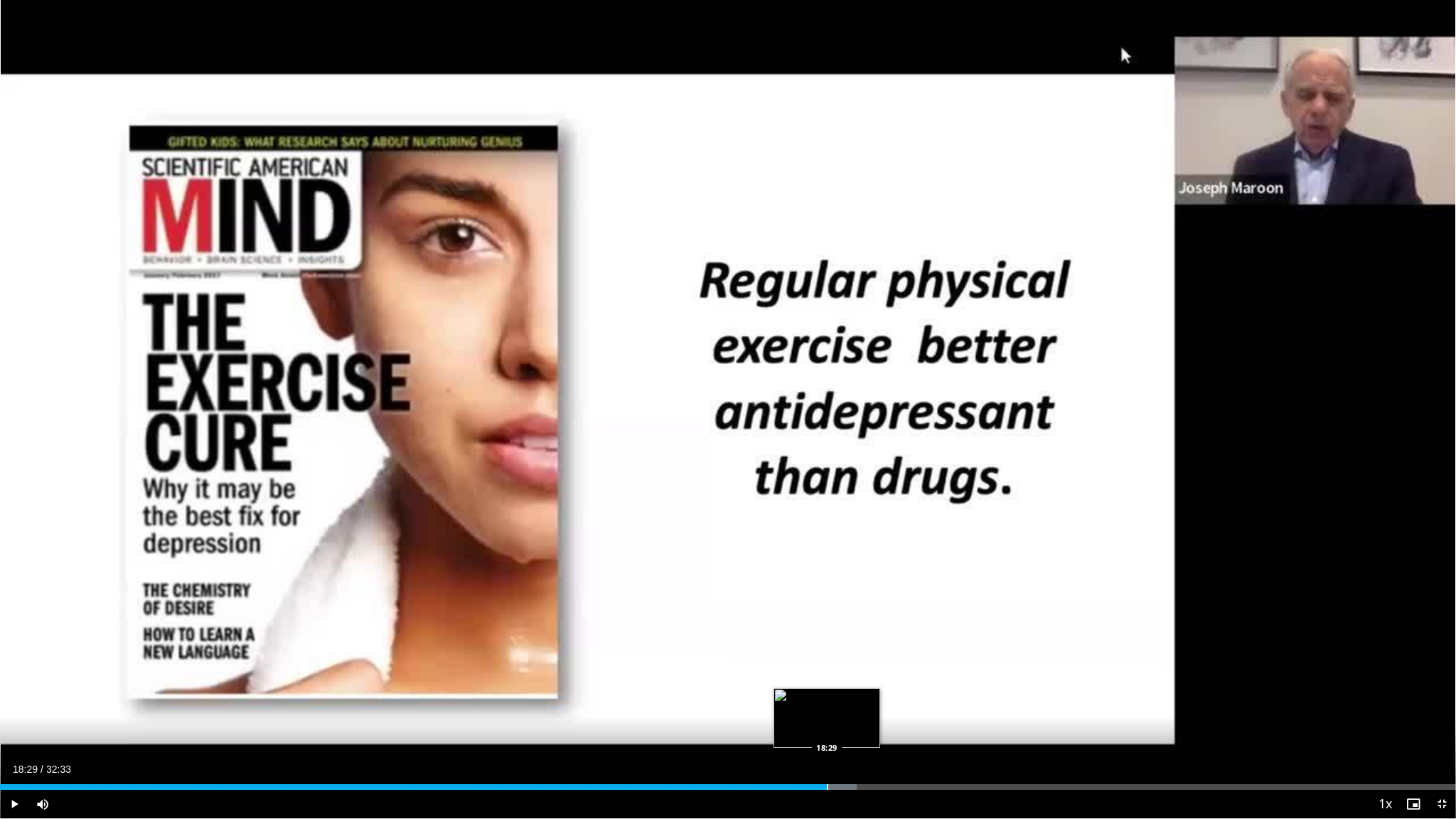
click at [723, 641] on div "Loaded : 58.86% 18:29 18:29" at bounding box center [728, 787] width 1456 height 6
click at [723, 641] on div "Progress Bar" at bounding box center [847, 787] width 2 height 6
click at [723, 641] on div "Loaded : 61.93% 19:30 19:30" at bounding box center [728, 783] width 1456 height 14
click at [723, 641] on div "Progress Bar" at bounding box center [894, 787] width 2 height 6
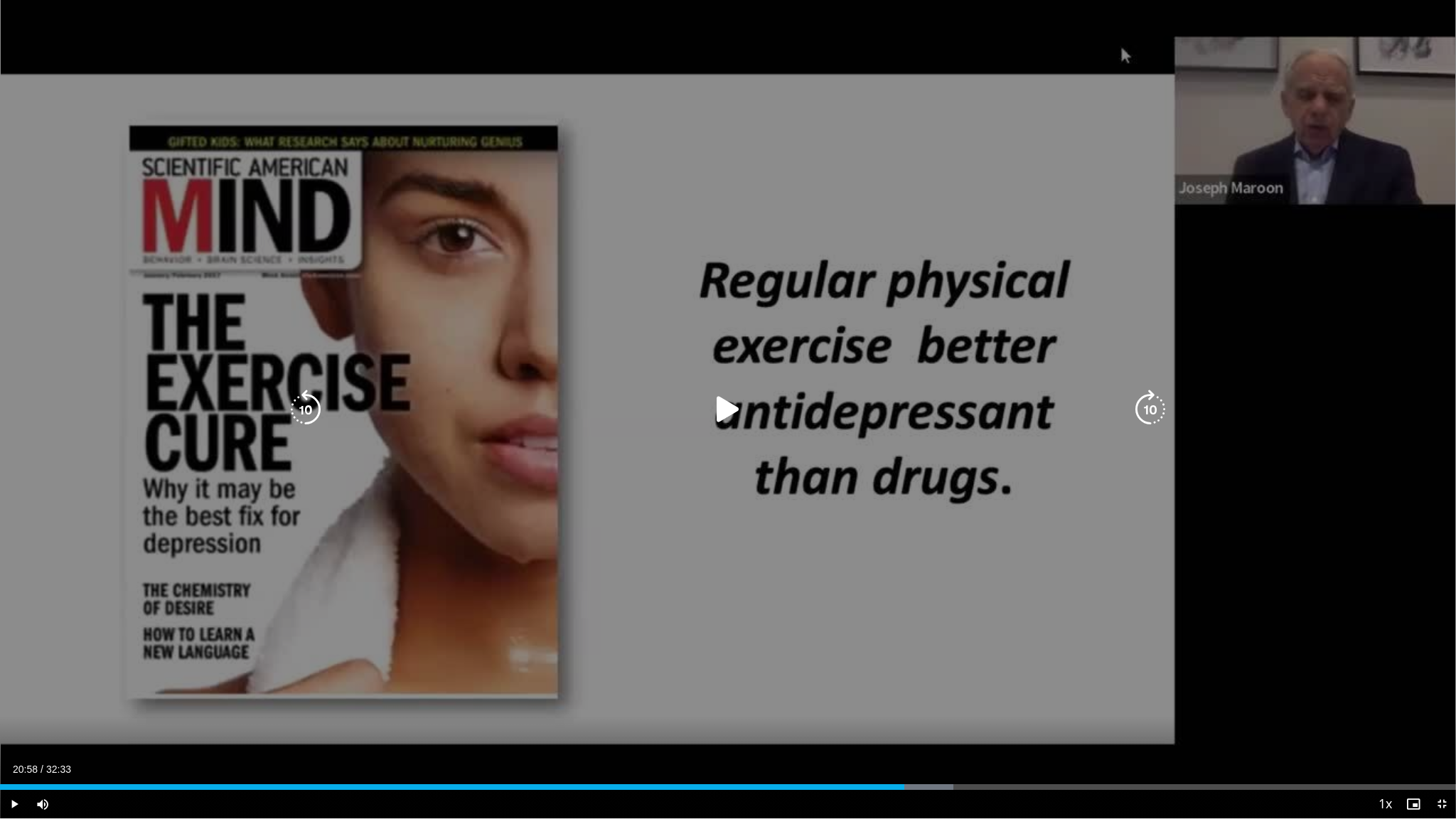
click at [0, 0] on div "Progress Bar" at bounding box center [0, 0] width 0 height 0
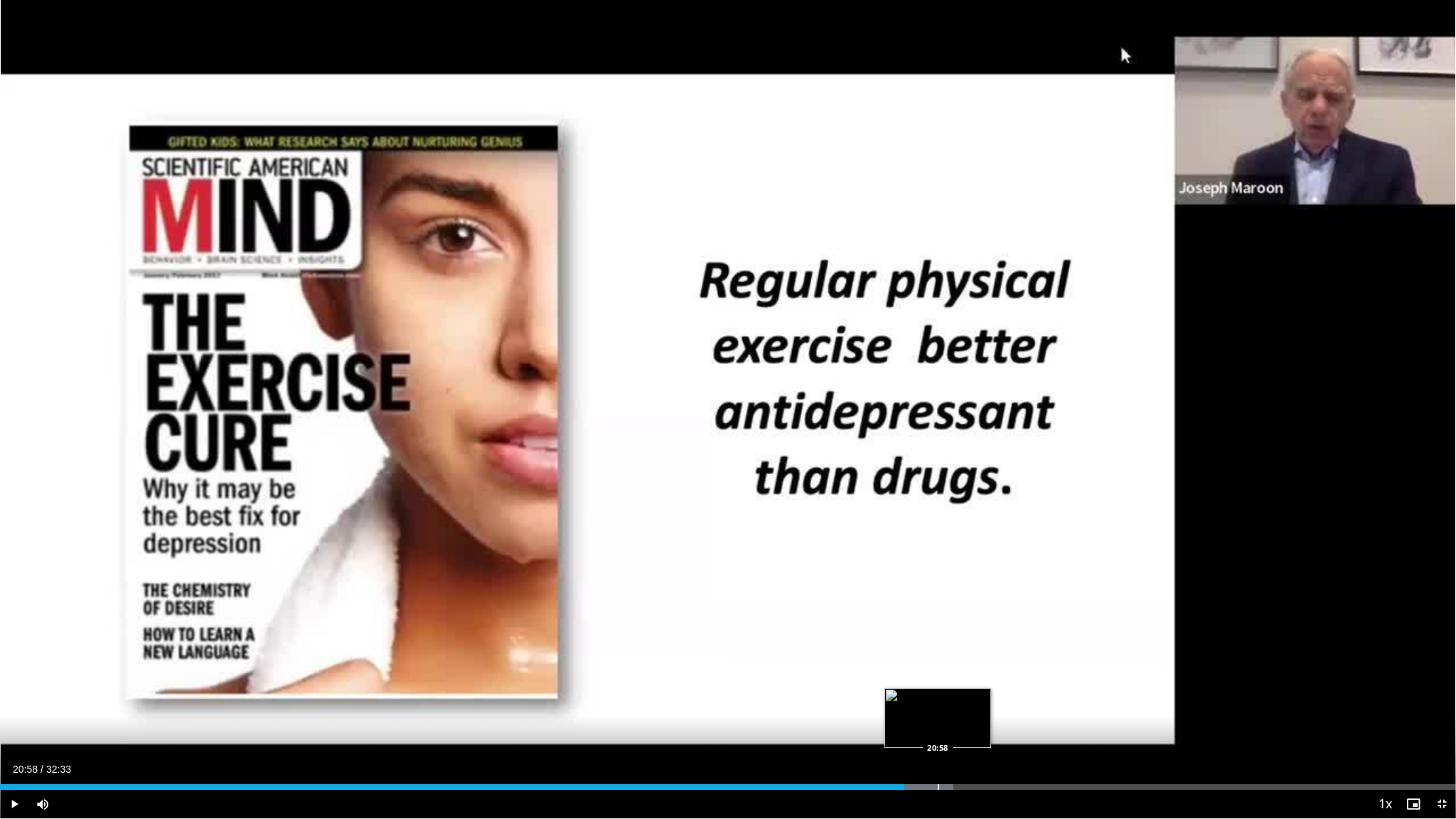
click at [723, 641] on div "Progress Bar" at bounding box center [938, 787] width 2 height 6
click at [723, 641] on video-js "**********" at bounding box center [728, 410] width 1456 height 819
click at [723, 641] on div "Progress Bar" at bounding box center [989, 787] width 2 height 6
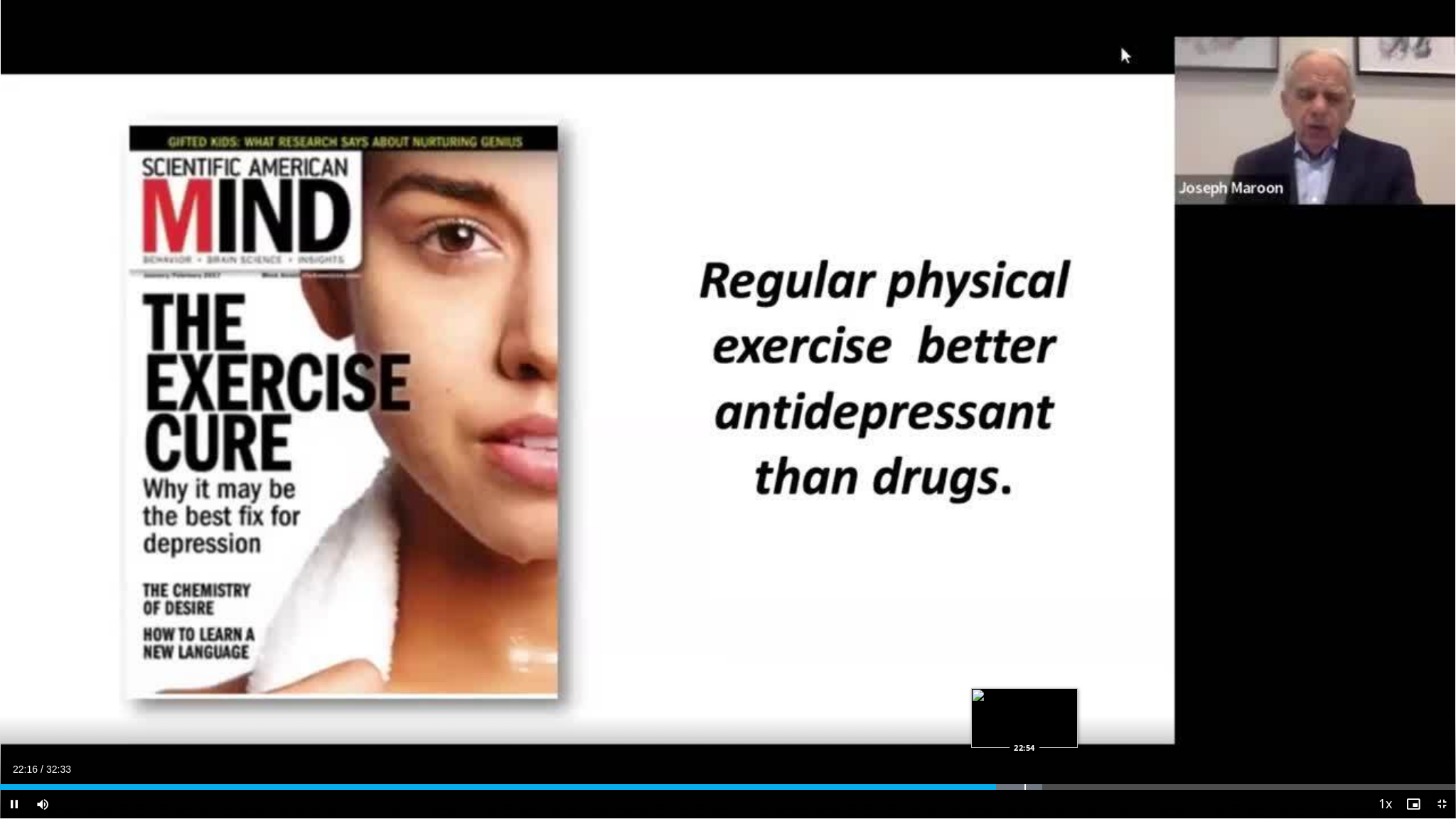
click at [723, 641] on video-js "**********" at bounding box center [728, 410] width 1456 height 819
click at [723, 641] on div "Progress Bar" at bounding box center [1073, 787] width 2 height 6
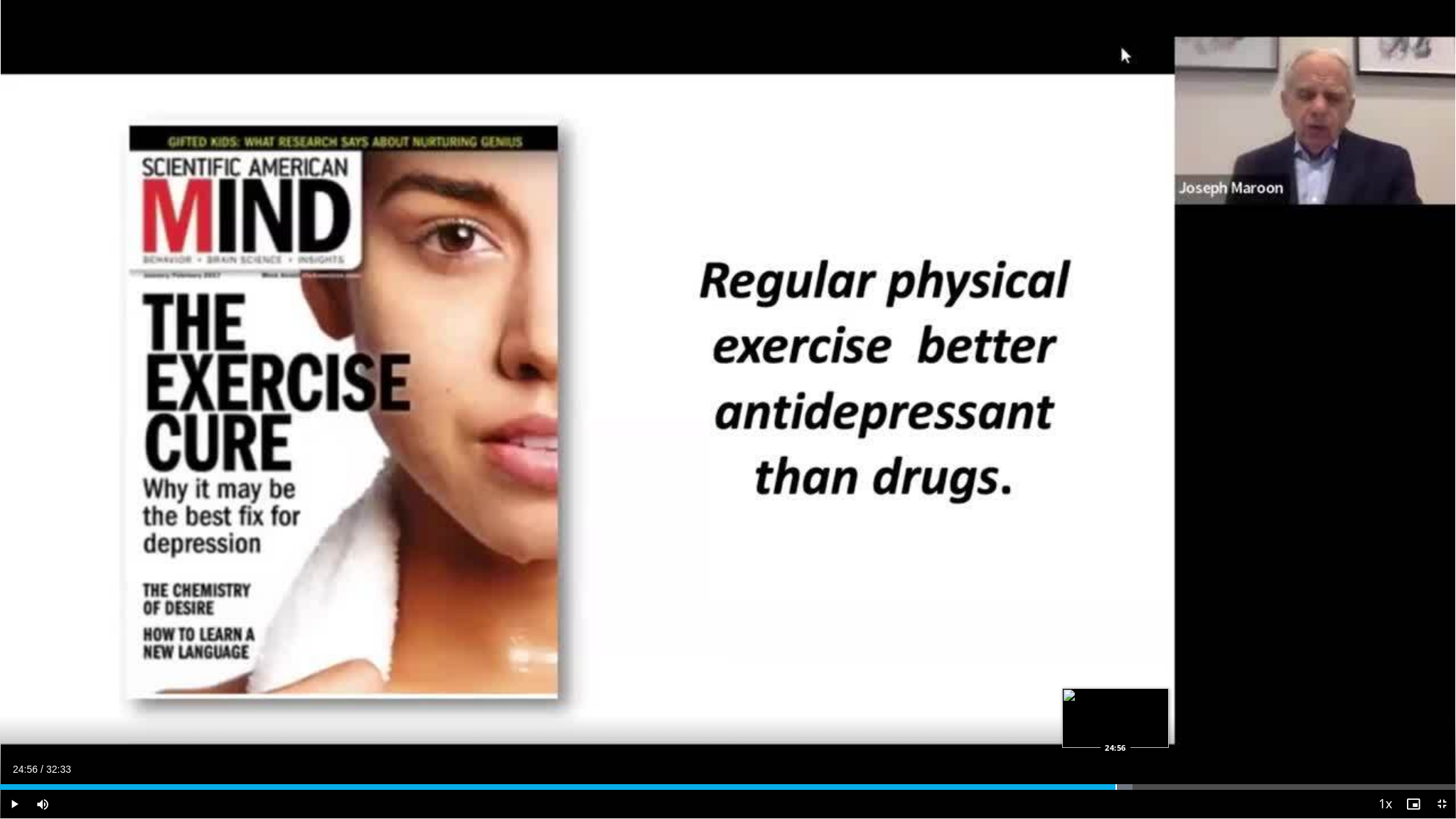
click at [723, 641] on div "Loaded : 77.79% 24:56 24:56" at bounding box center [728, 783] width 1456 height 14
click at [723, 641] on div "Progress Bar" at bounding box center [1156, 787] width 2 height 6
click at [723, 641] on div "Progress Bar" at bounding box center [1195, 787] width 2 height 6
click at [723, 641] on div "Progress Bar" at bounding box center [1241, 787] width 2 height 6
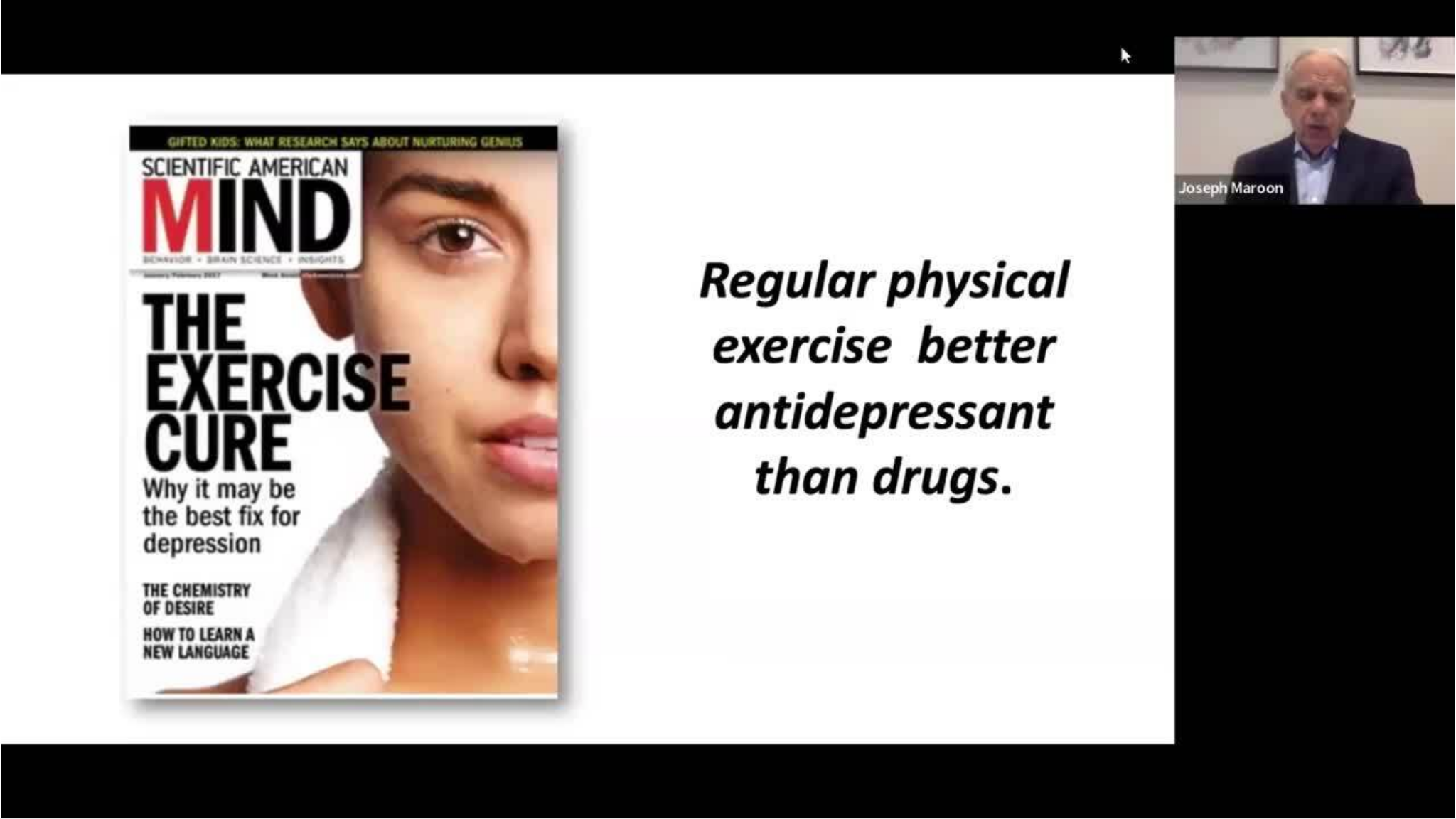
click at [723, 641] on video-js "**********" at bounding box center [728, 410] width 1456 height 819
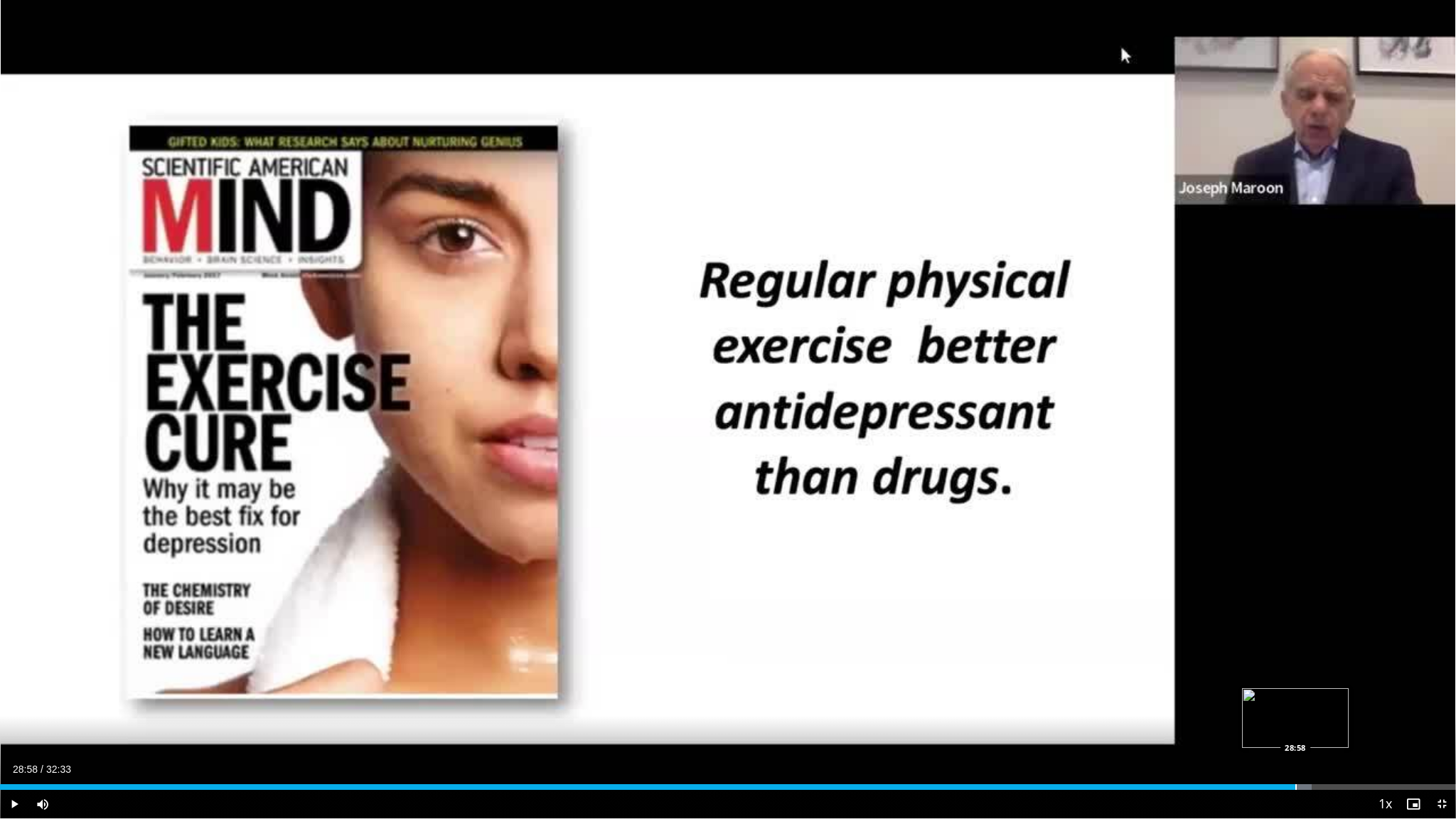
click at [723, 641] on div "Progress Bar" at bounding box center [1296, 787] width 2 height 6
click at [723, 641] on div "Progress Bar" at bounding box center [1327, 787] width 2 height 6
click at [723, 641] on div "Progress Bar" at bounding box center [1356, 787] width 2 height 6
click at [723, 641] on div "Progress Bar" at bounding box center [1388, 787] width 2 height 6
